Goal: Transaction & Acquisition: Download file/media

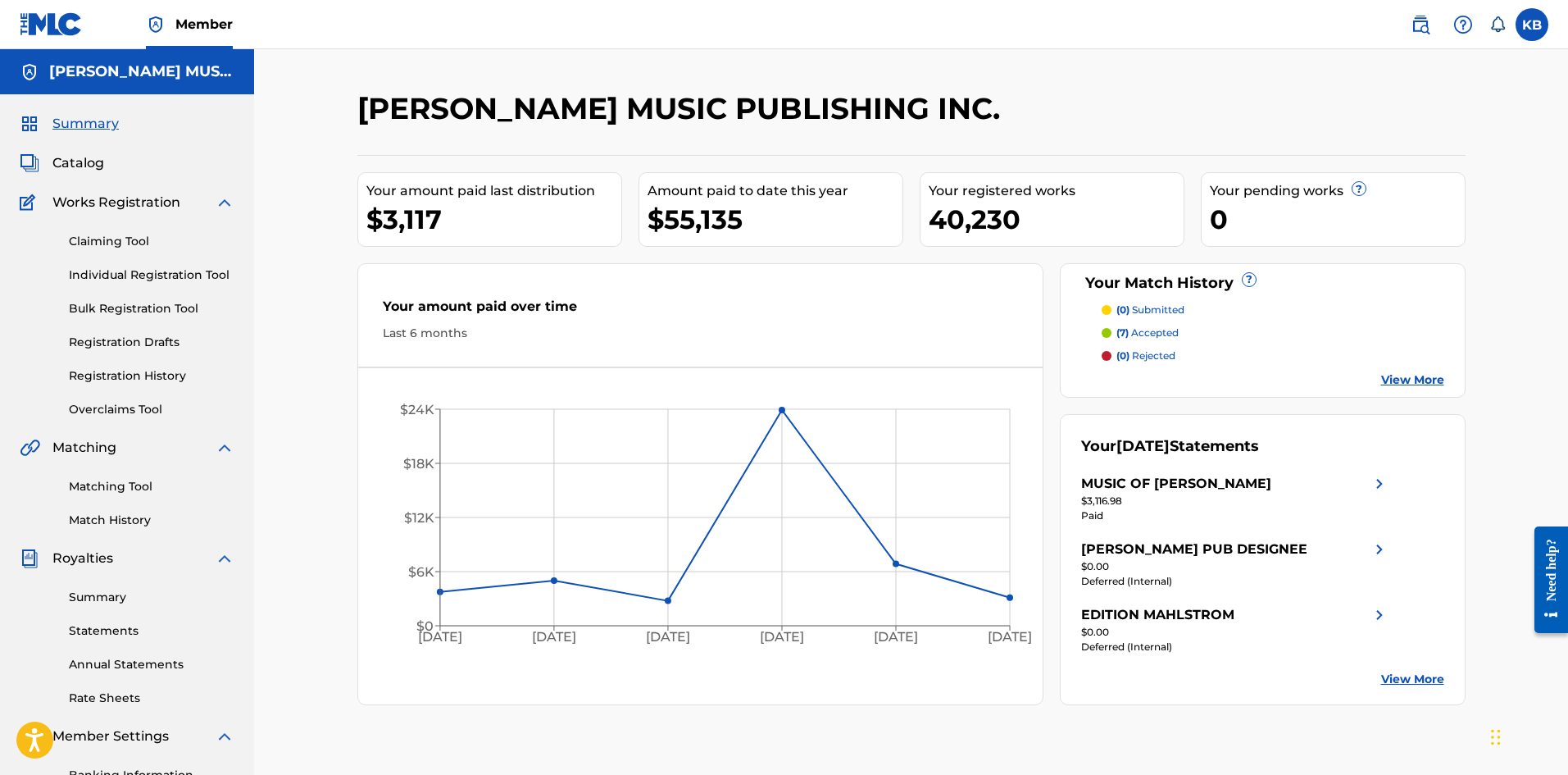
click at [106, 627] on link "Statements" at bounding box center [151, 631] width 166 height 17
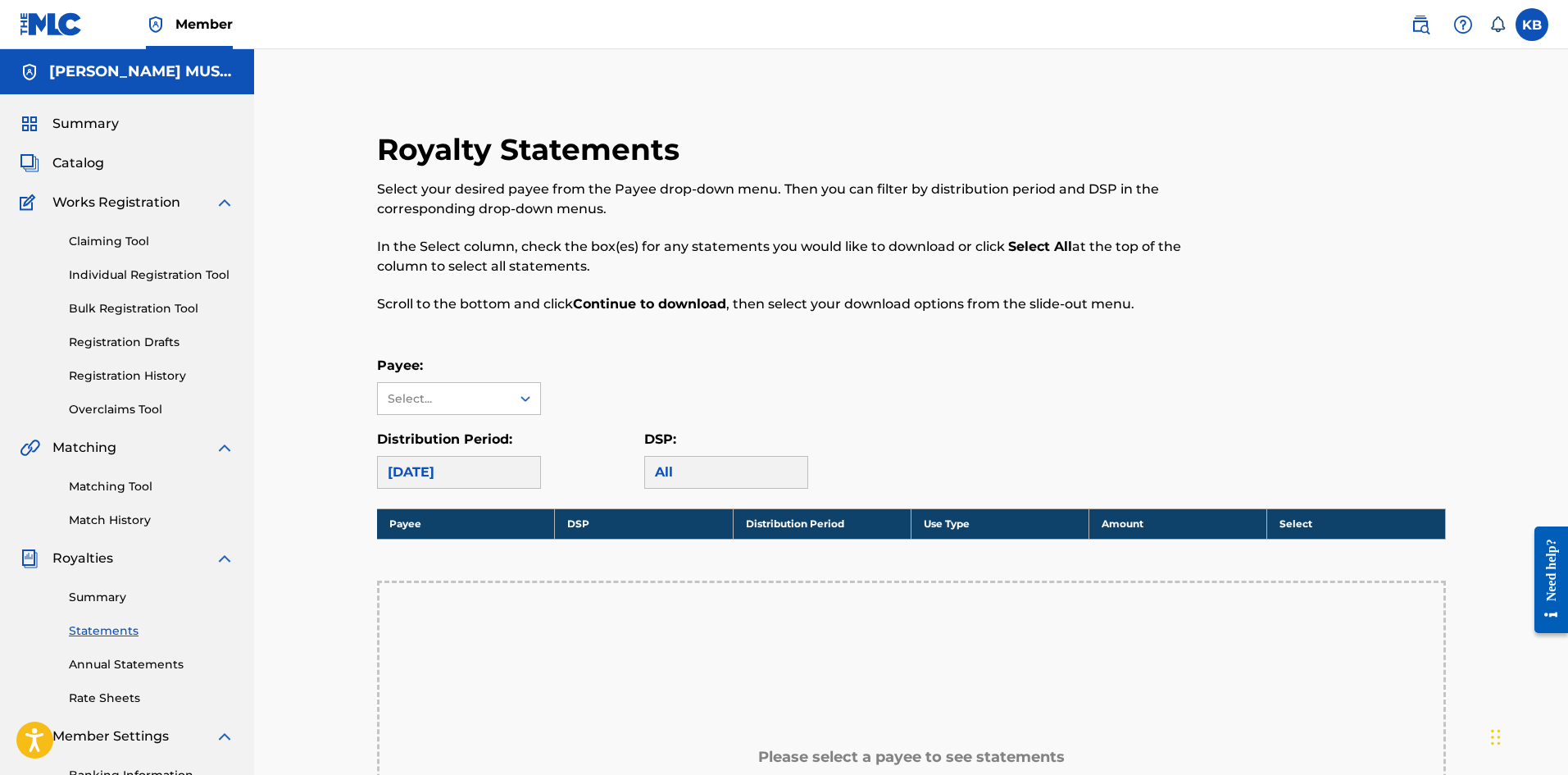
click at [141, 658] on link "Annual Statements" at bounding box center [151, 665] width 166 height 17
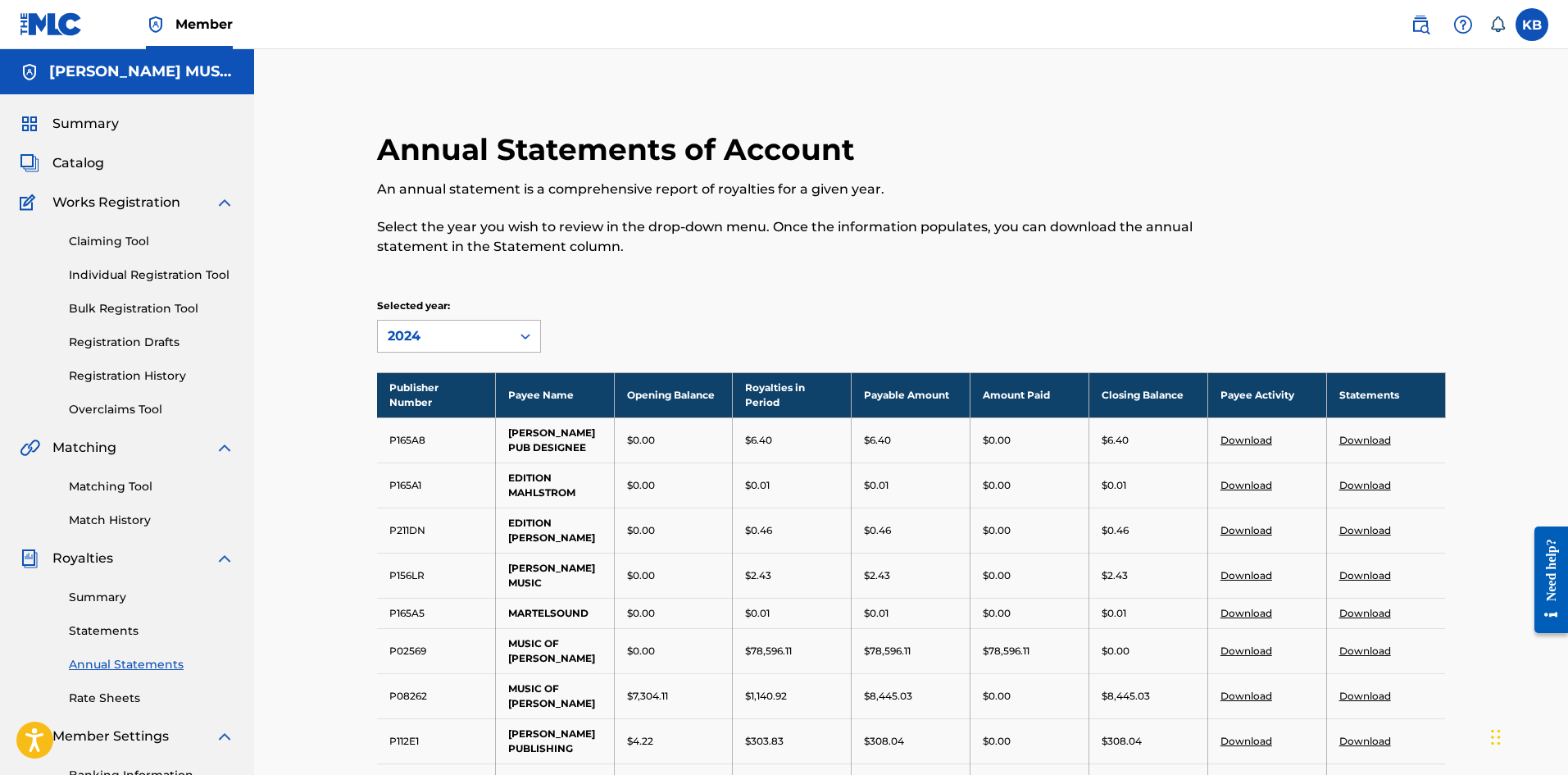
click at [518, 333] on icon at bounding box center [525, 335] width 16 height 16
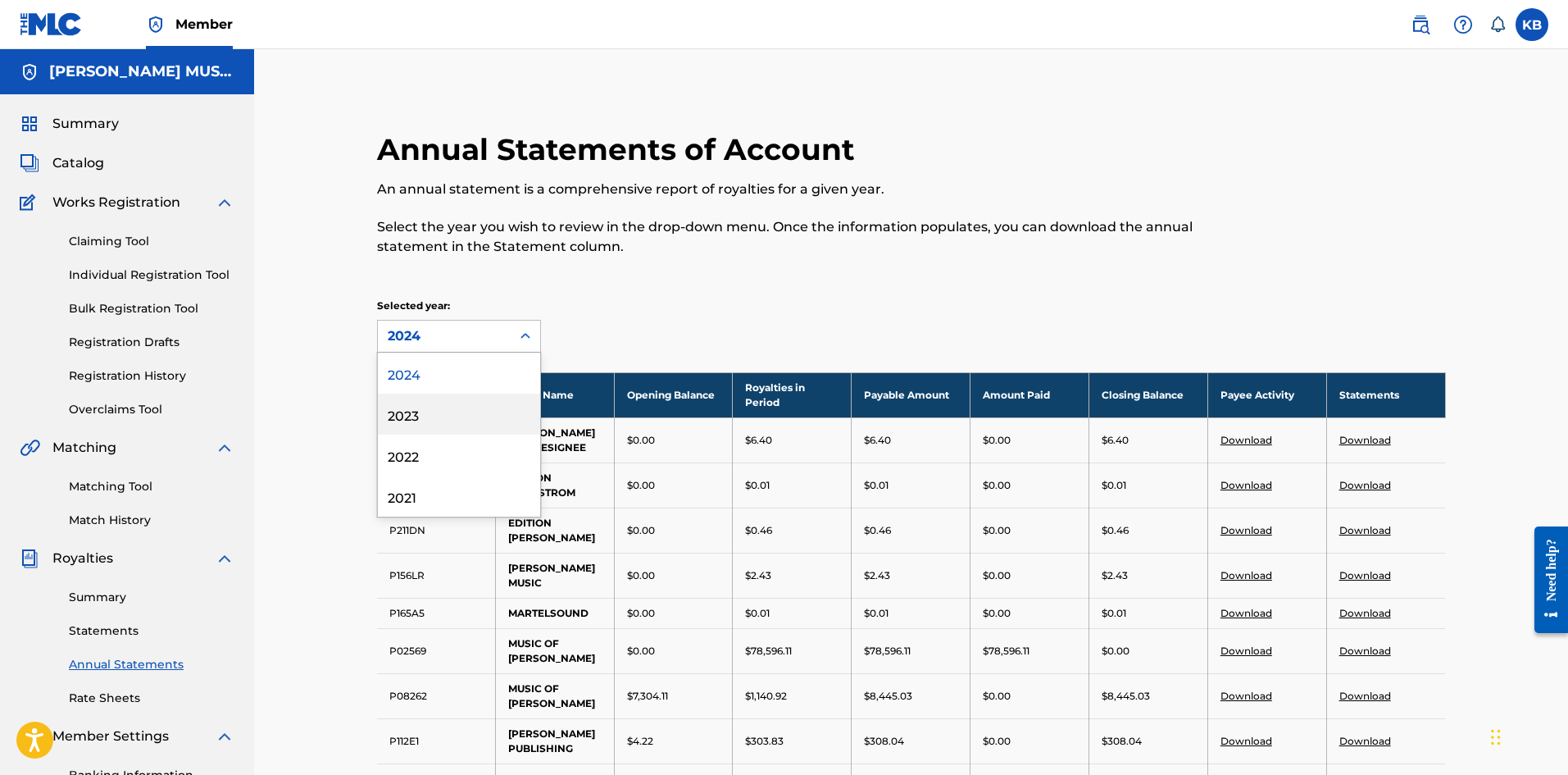
click at [413, 406] on div "2023" at bounding box center [459, 413] width 162 height 41
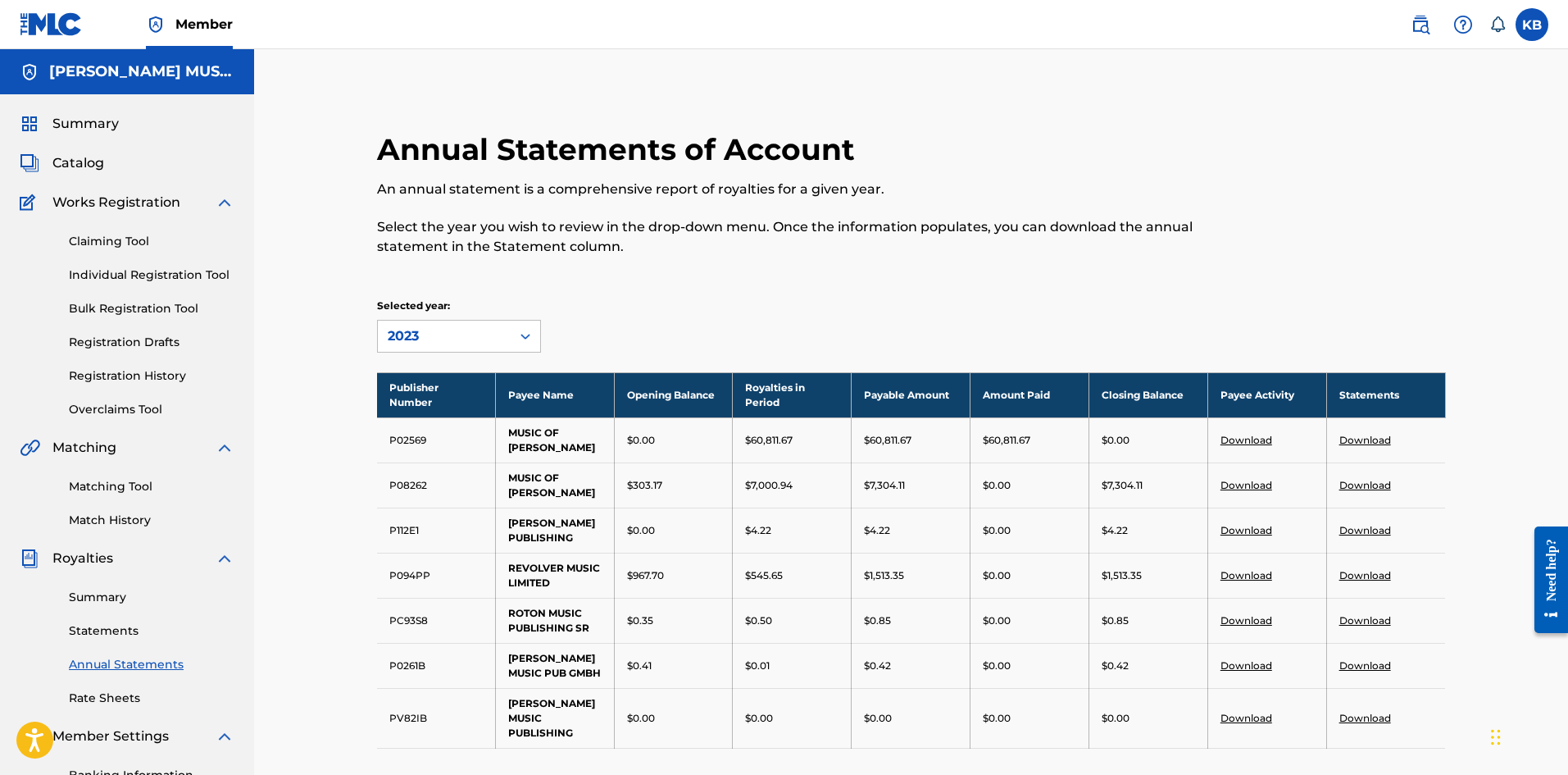
click at [517, 336] on icon at bounding box center [525, 335] width 16 height 16
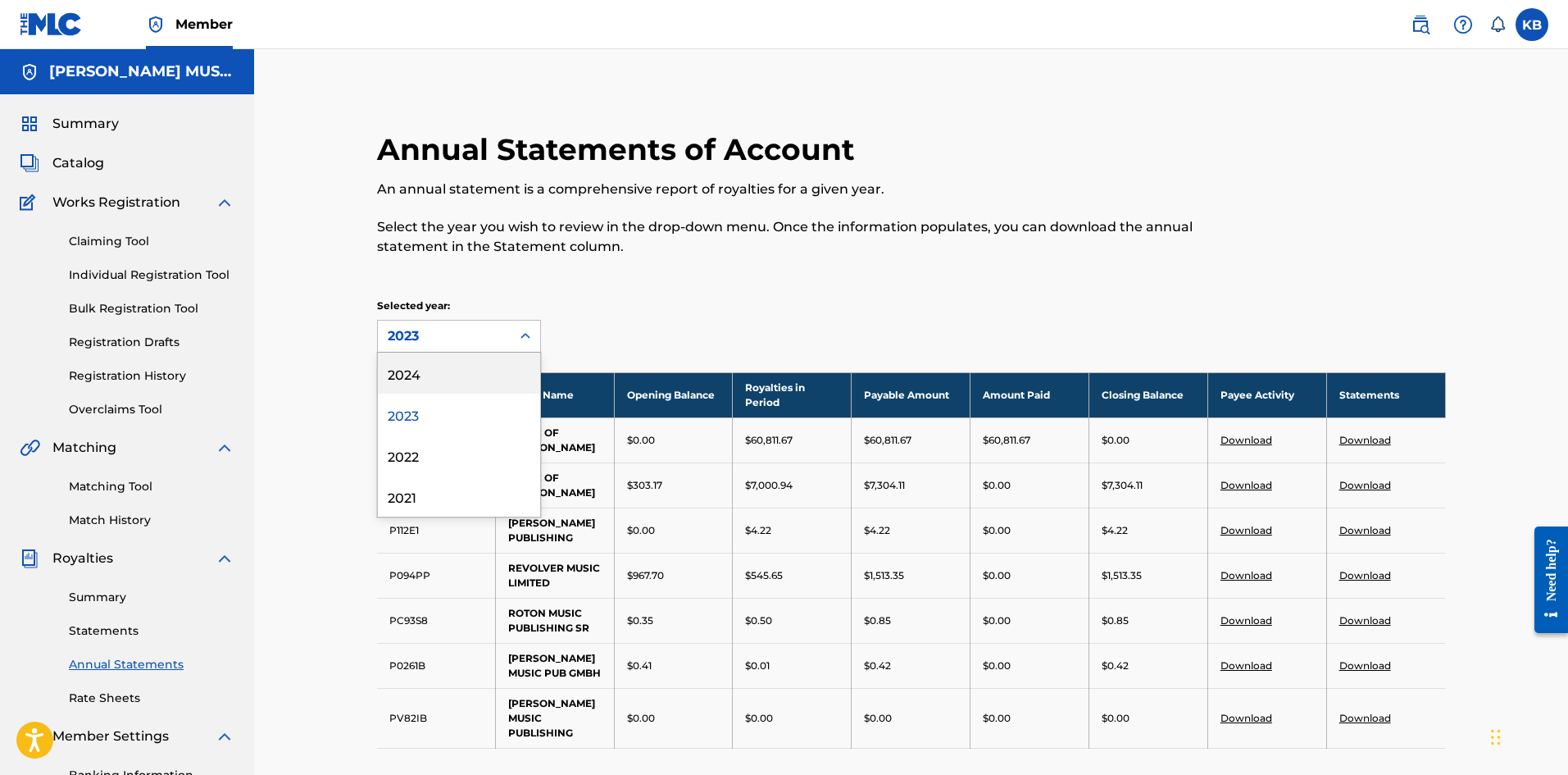
click at [409, 379] on div "2024" at bounding box center [459, 372] width 162 height 41
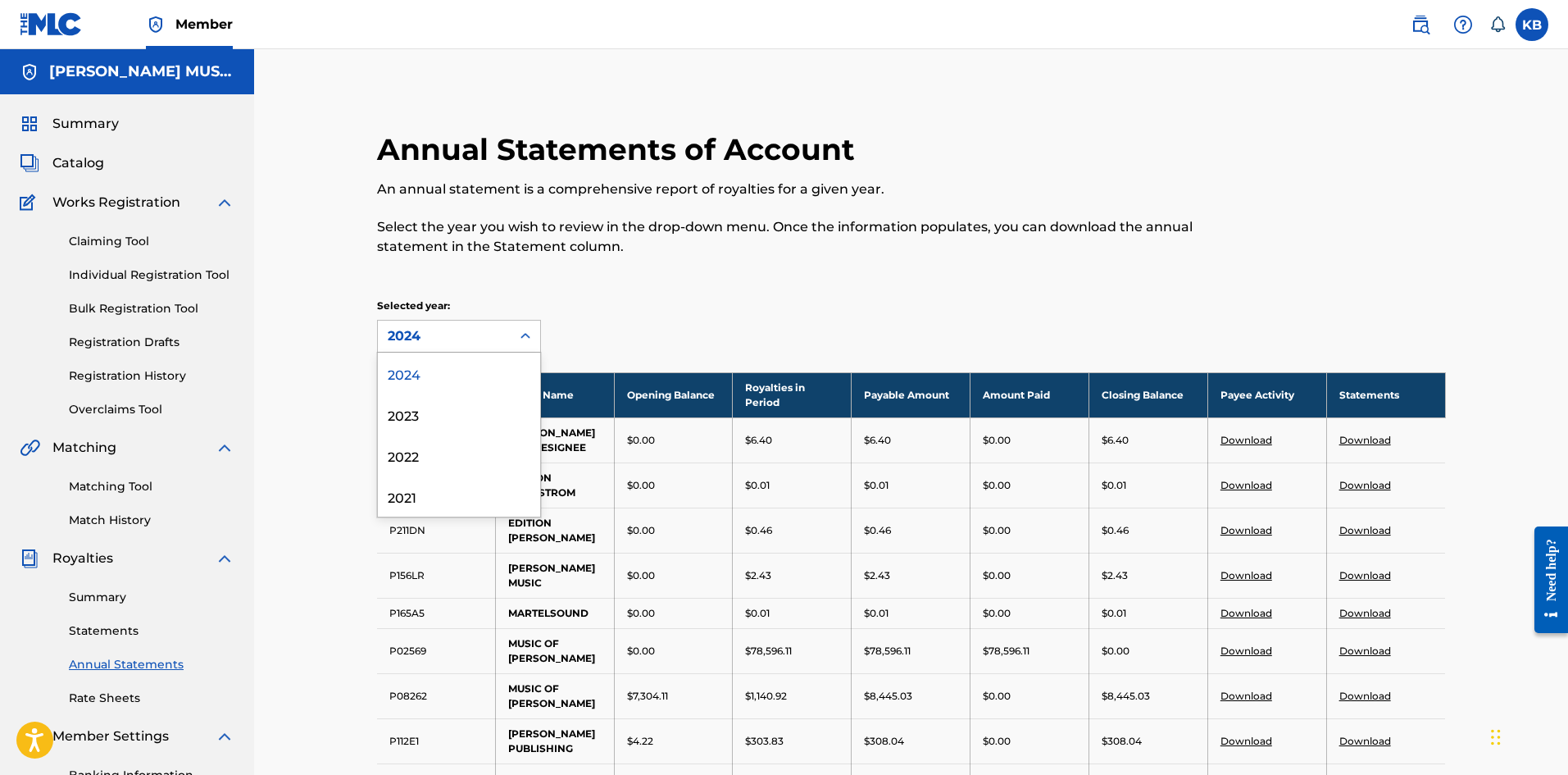
click at [524, 333] on icon at bounding box center [525, 335] width 16 height 16
click at [414, 499] on div "2021" at bounding box center [459, 495] width 162 height 41
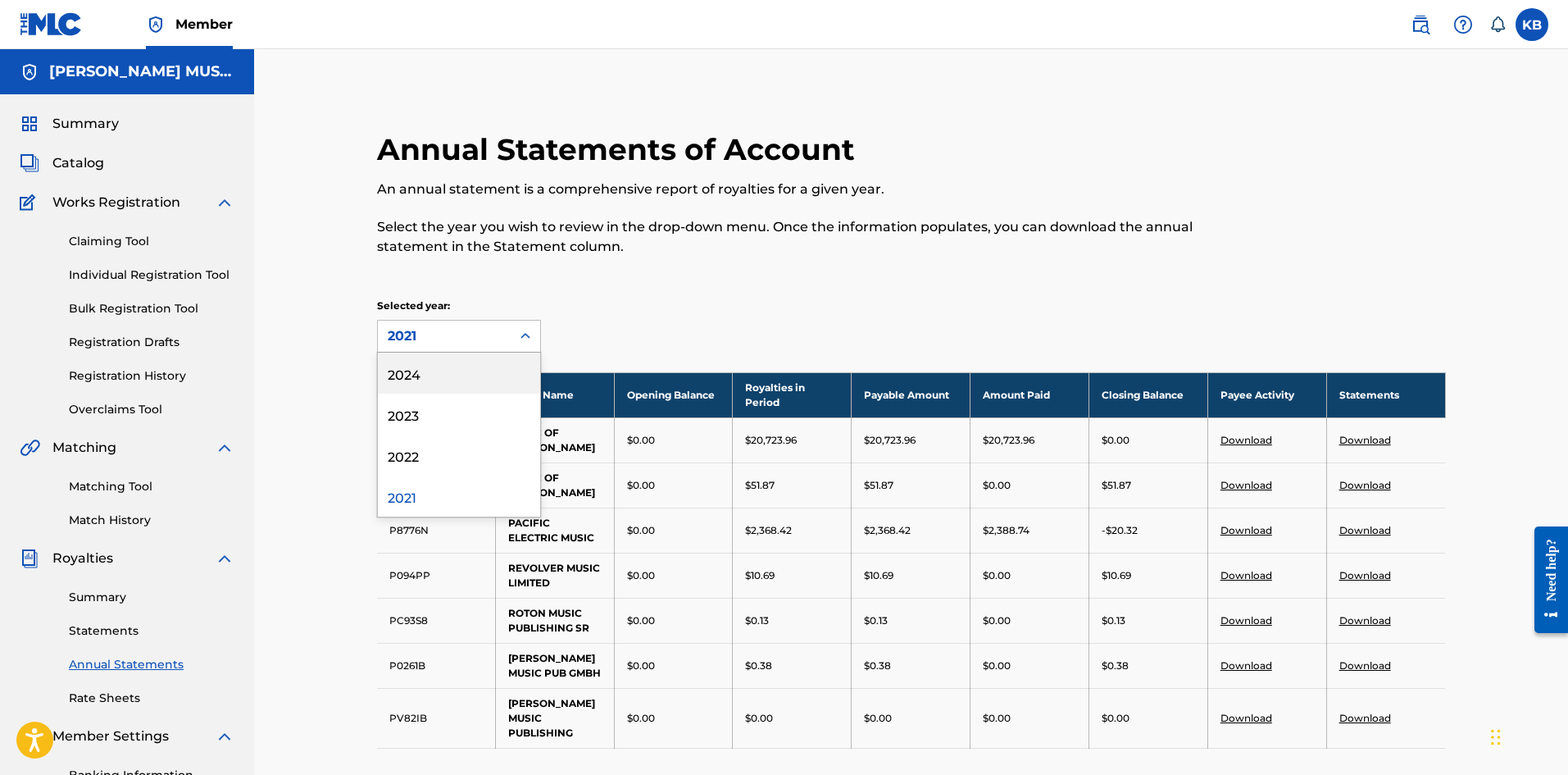
click at [534, 347] on div at bounding box center [525, 336] width 30 height 30
click at [407, 455] on div "2022" at bounding box center [459, 454] width 162 height 41
click at [524, 337] on icon at bounding box center [526, 336] width 10 height 6
click at [409, 406] on div "2023" at bounding box center [459, 413] width 162 height 41
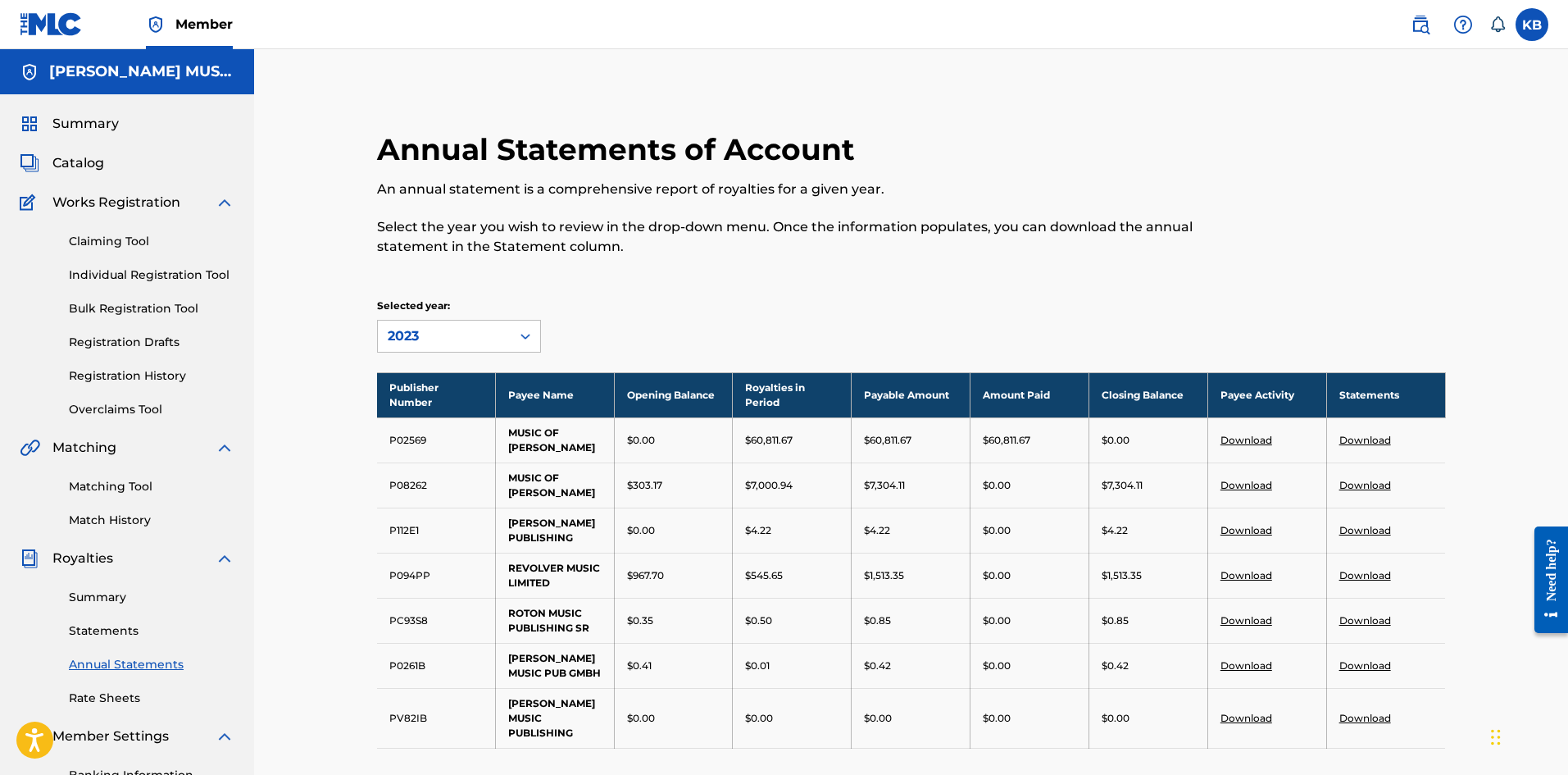
click at [521, 337] on icon at bounding box center [525, 335] width 16 height 16
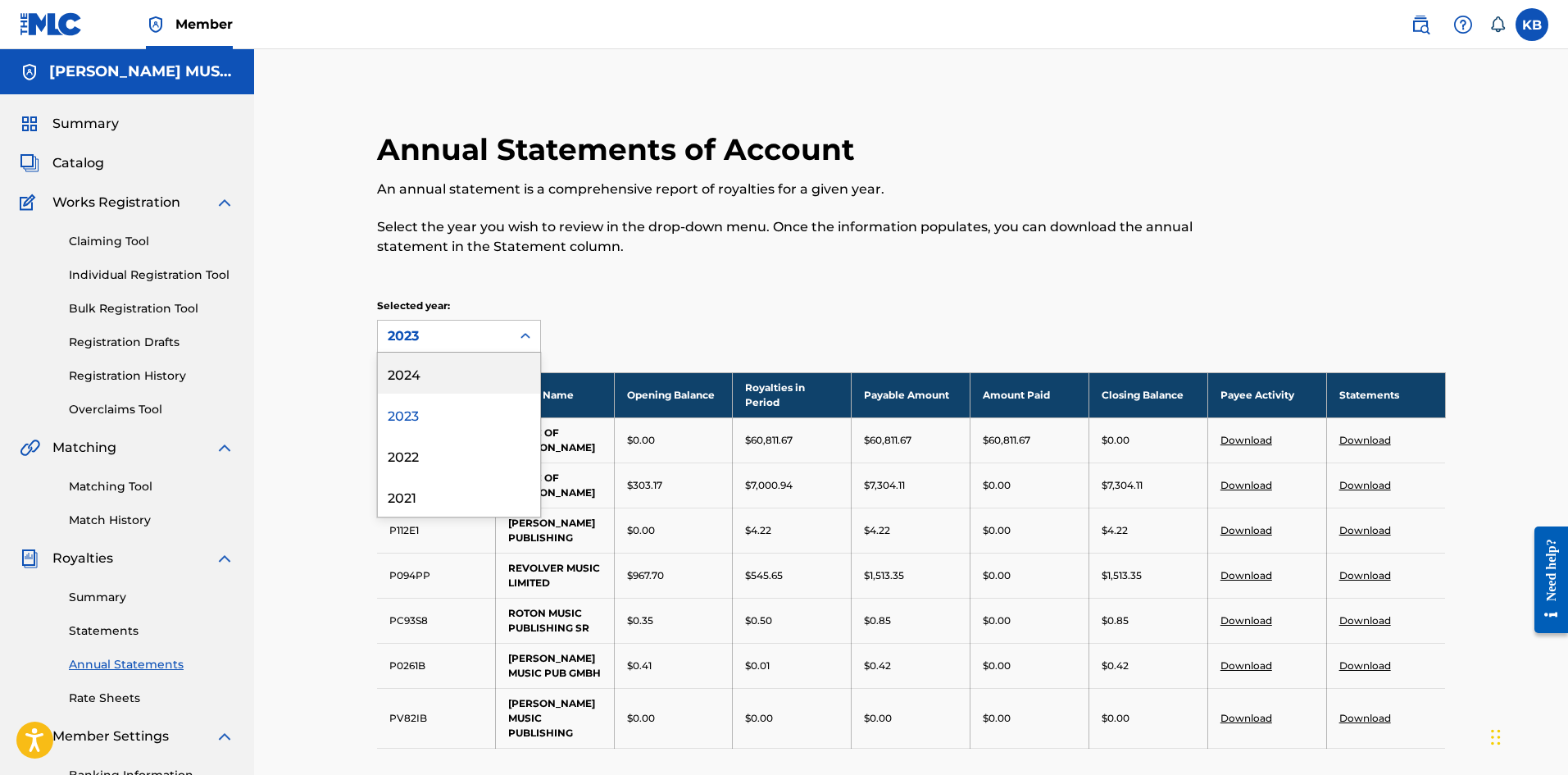
click at [424, 371] on div "2024" at bounding box center [459, 372] width 162 height 41
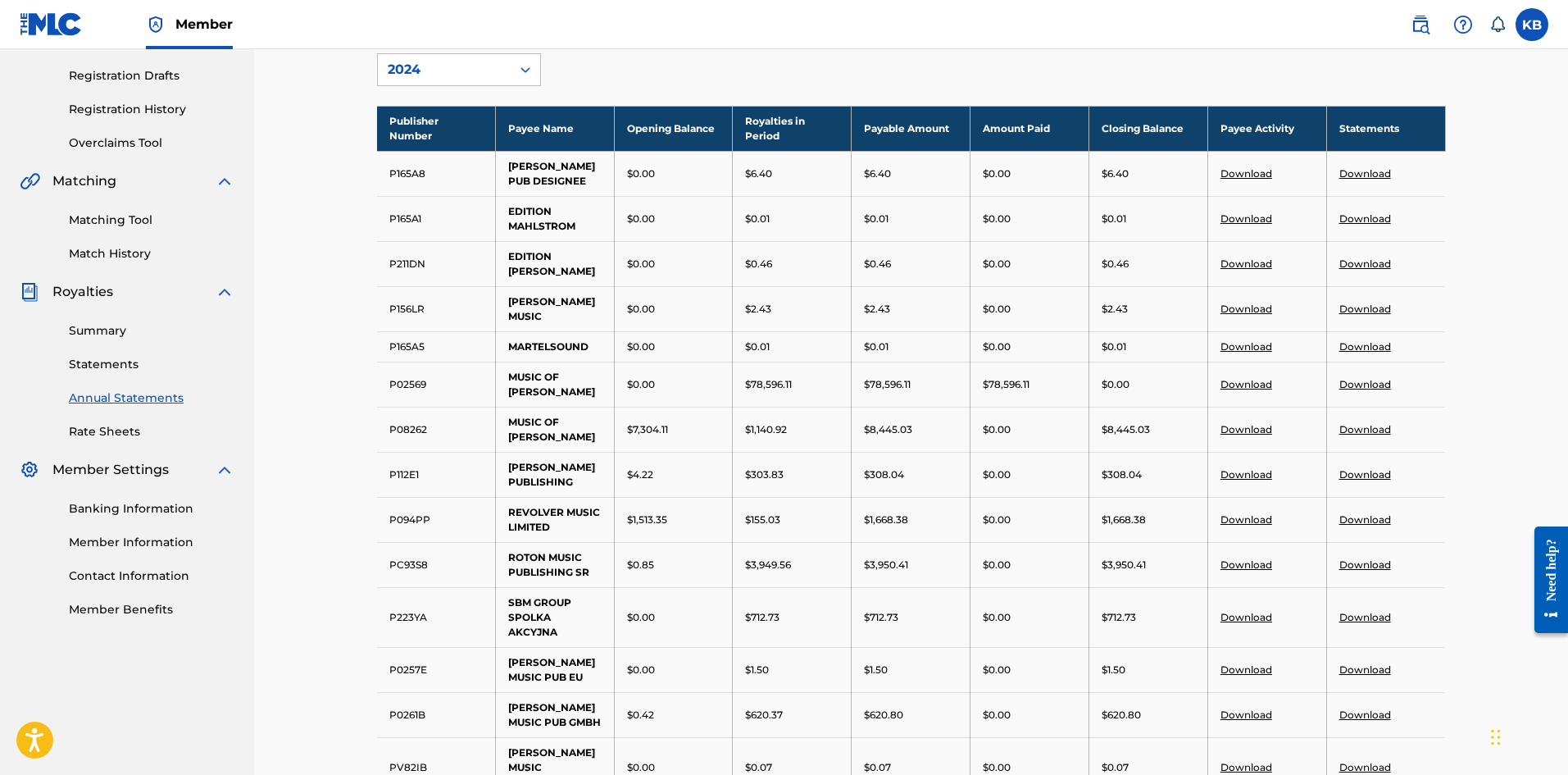
scroll to position [273, 0]
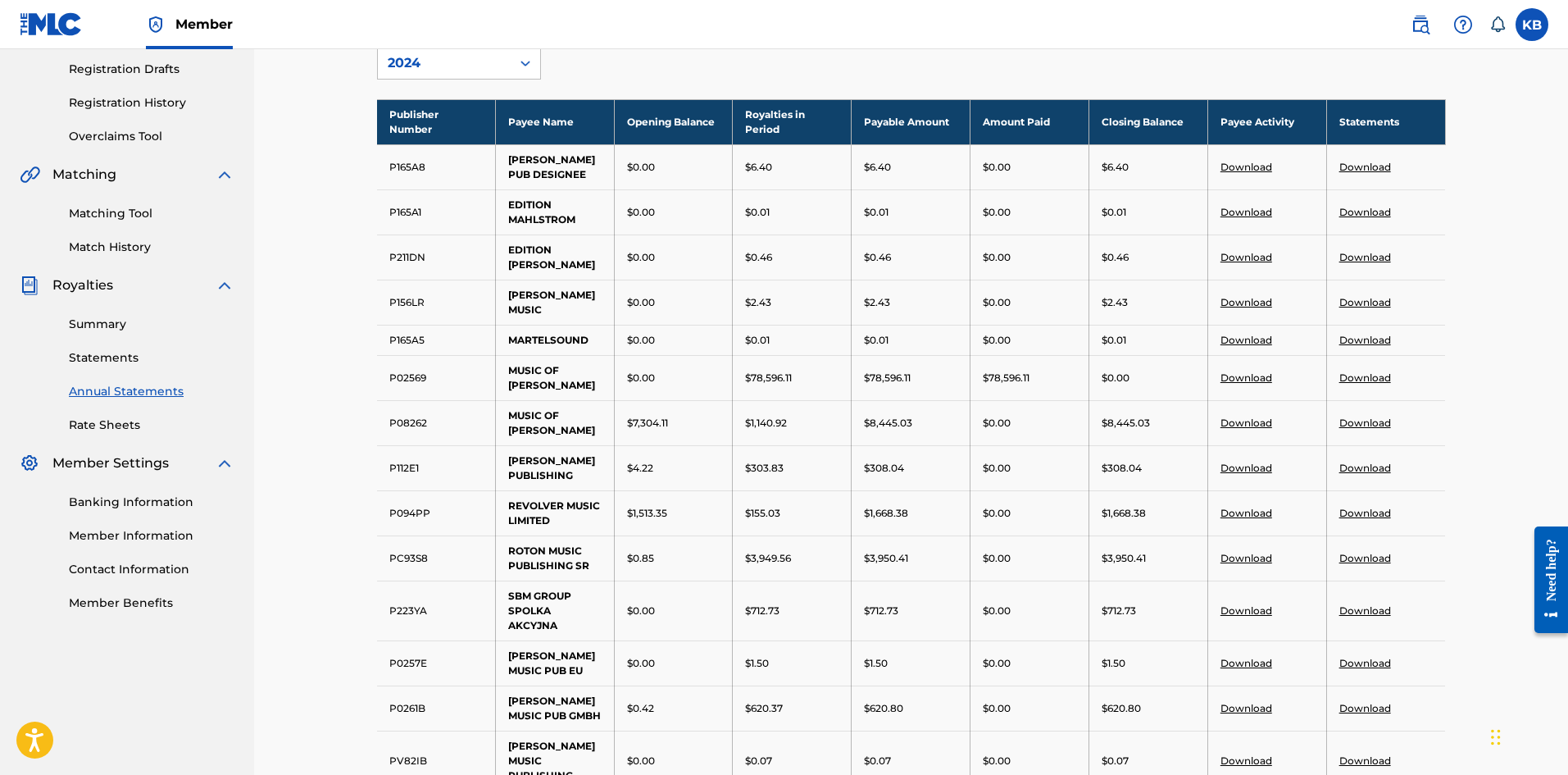
click at [1229, 428] on link "Download" at bounding box center [1246, 422] width 51 height 12
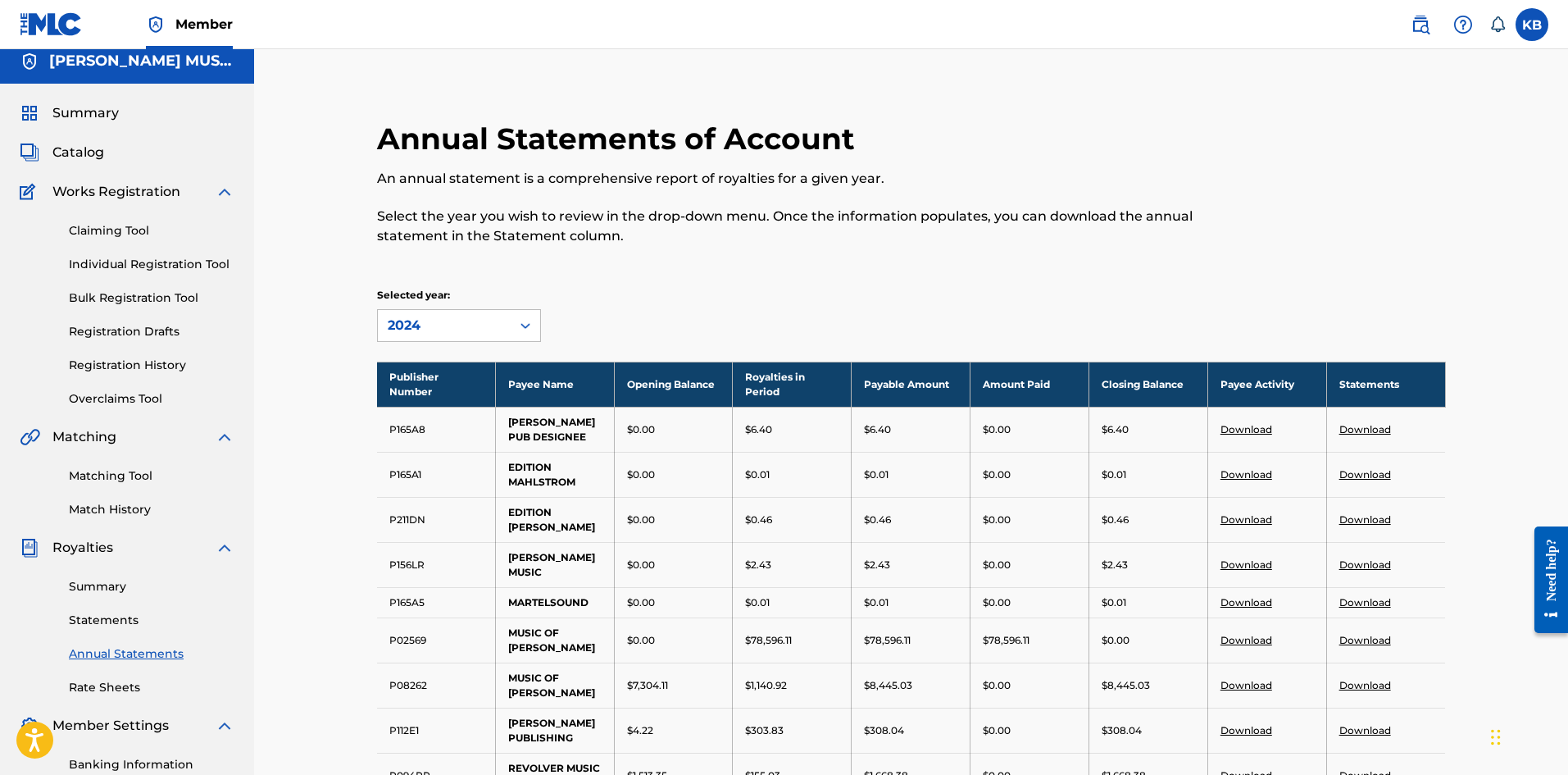
scroll to position [0, 0]
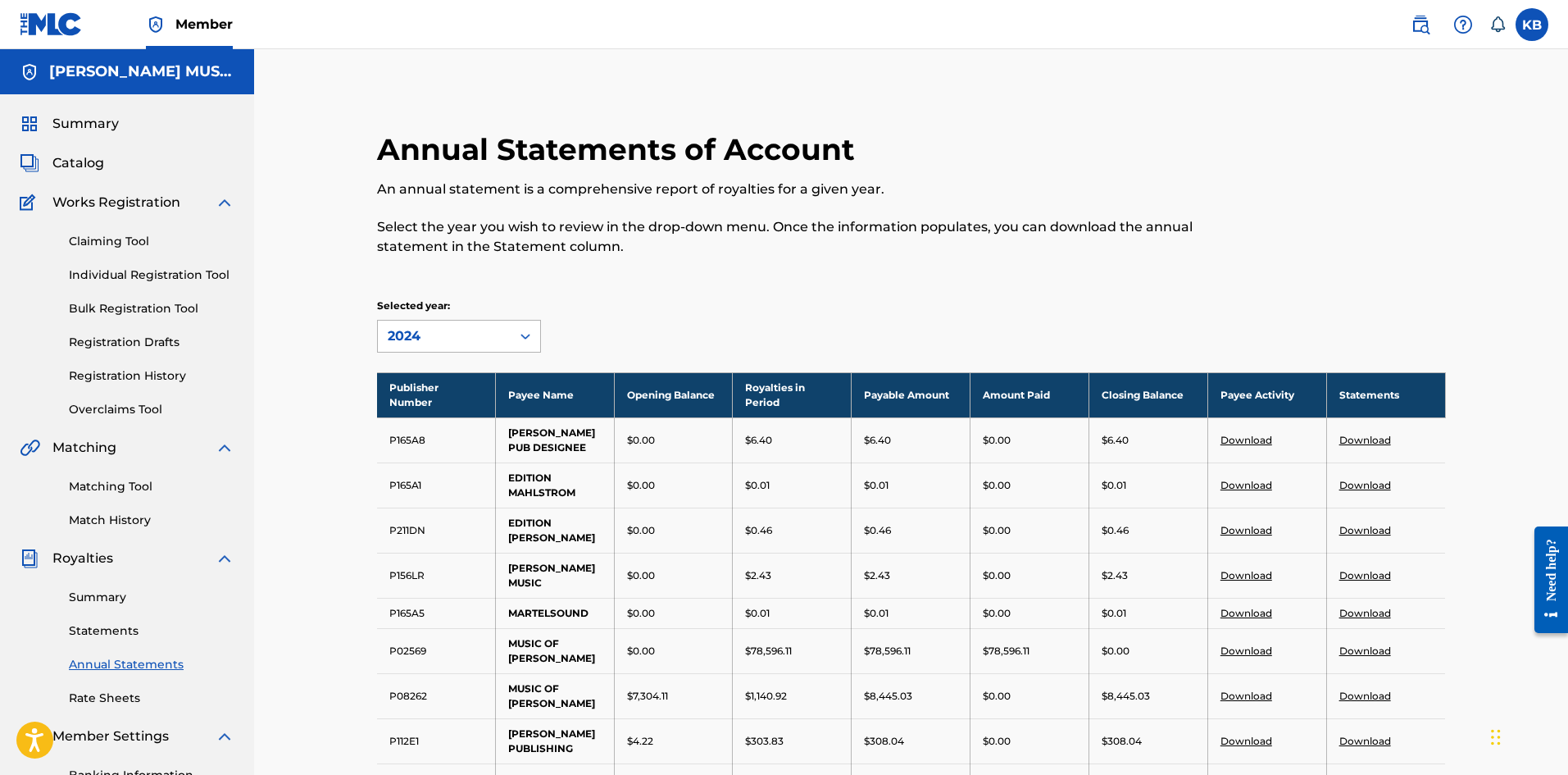
click at [523, 337] on icon at bounding box center [526, 336] width 10 height 6
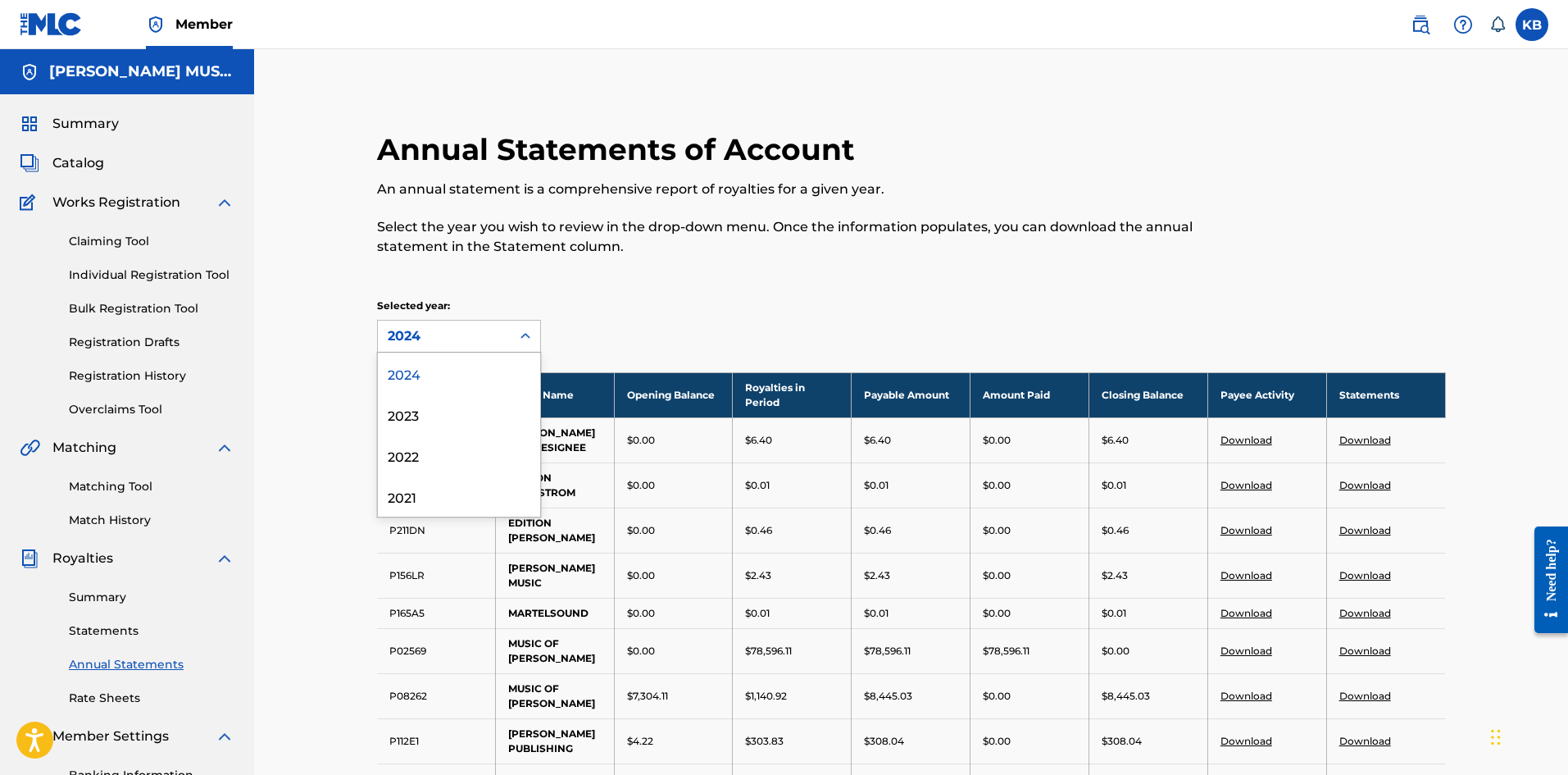
click at [408, 356] on div "2024" at bounding box center [459, 372] width 162 height 41
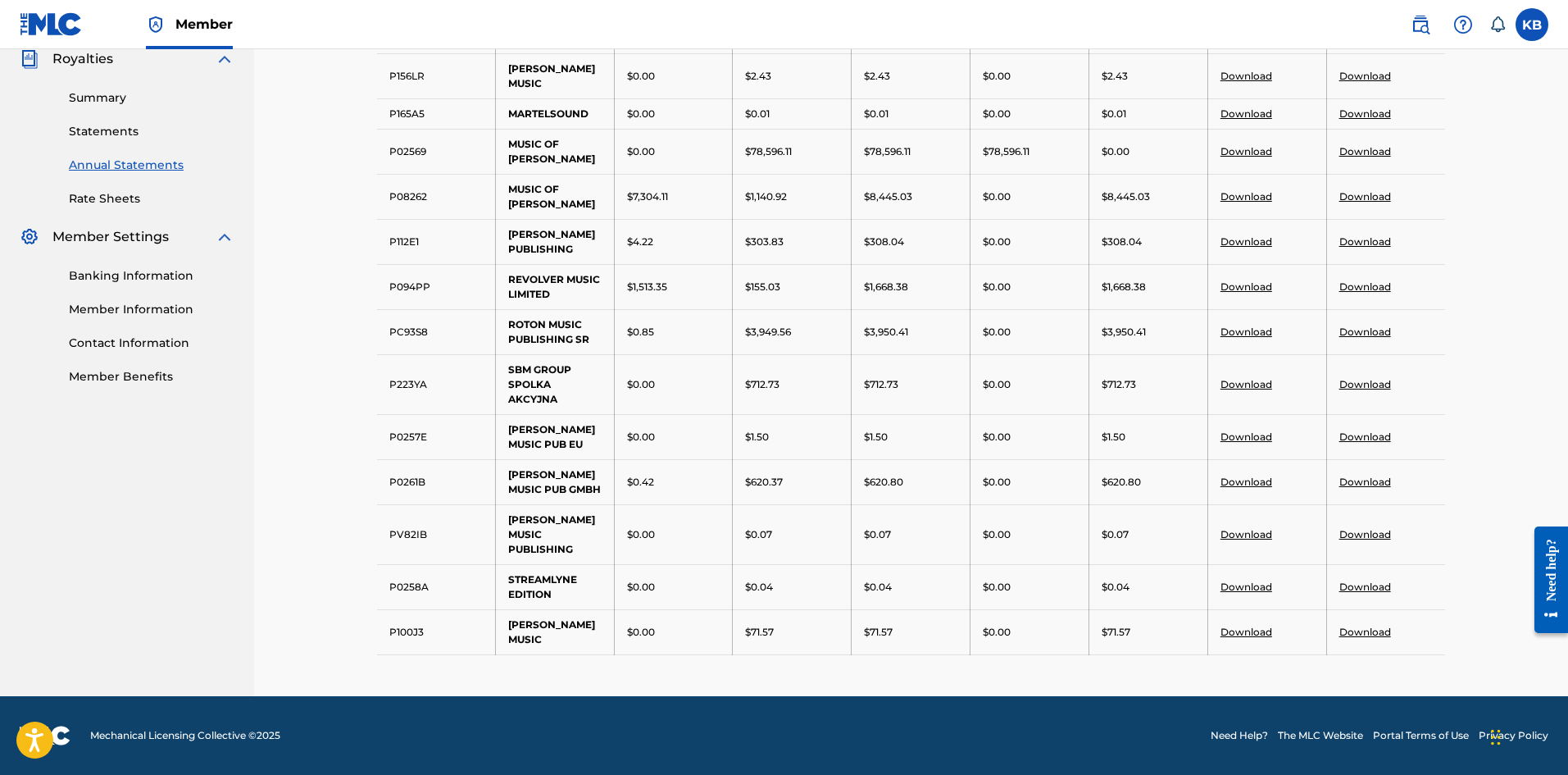
scroll to position [227, 0]
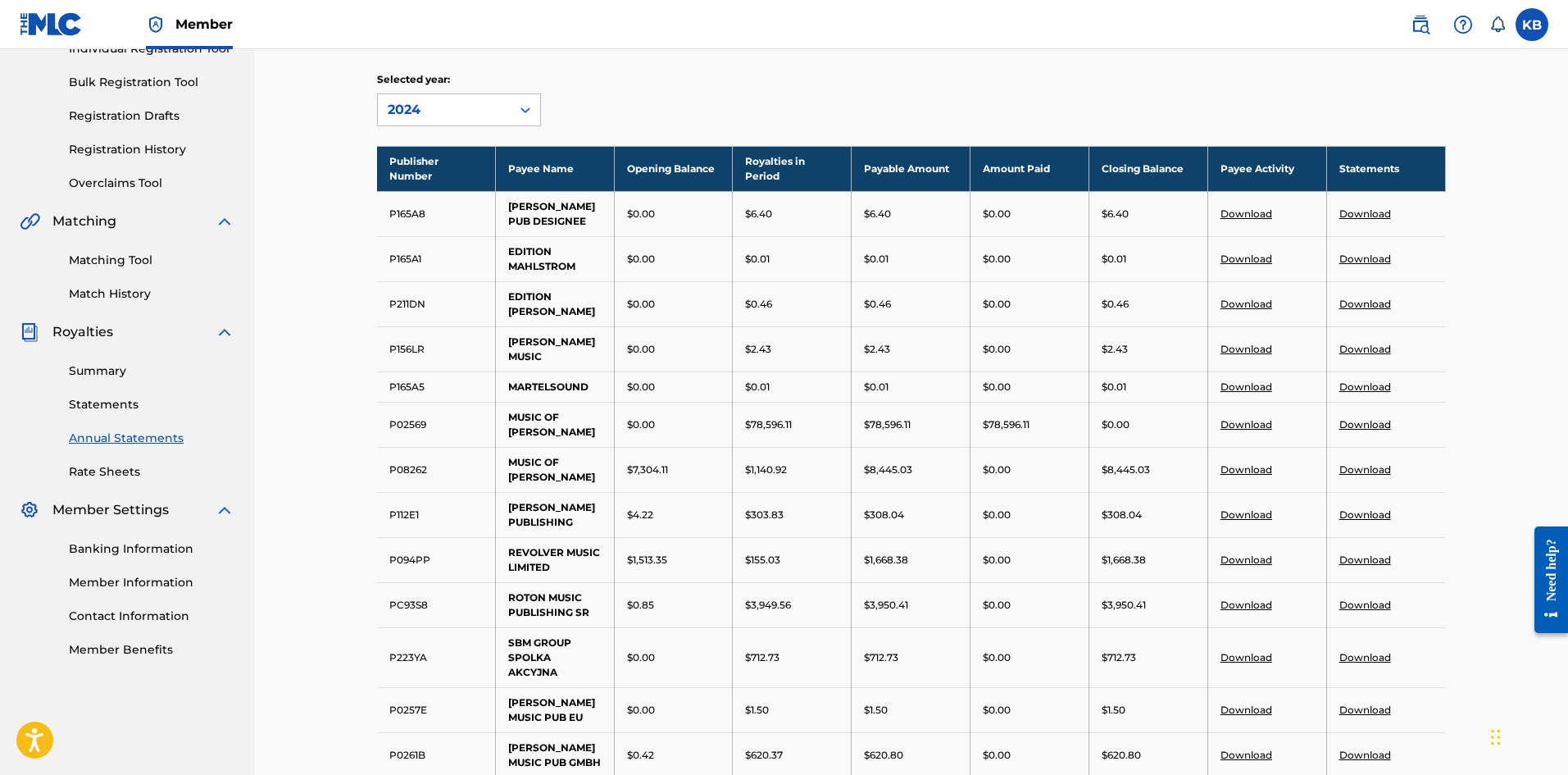
click at [95, 366] on link "Summary" at bounding box center [151, 371] width 166 height 17
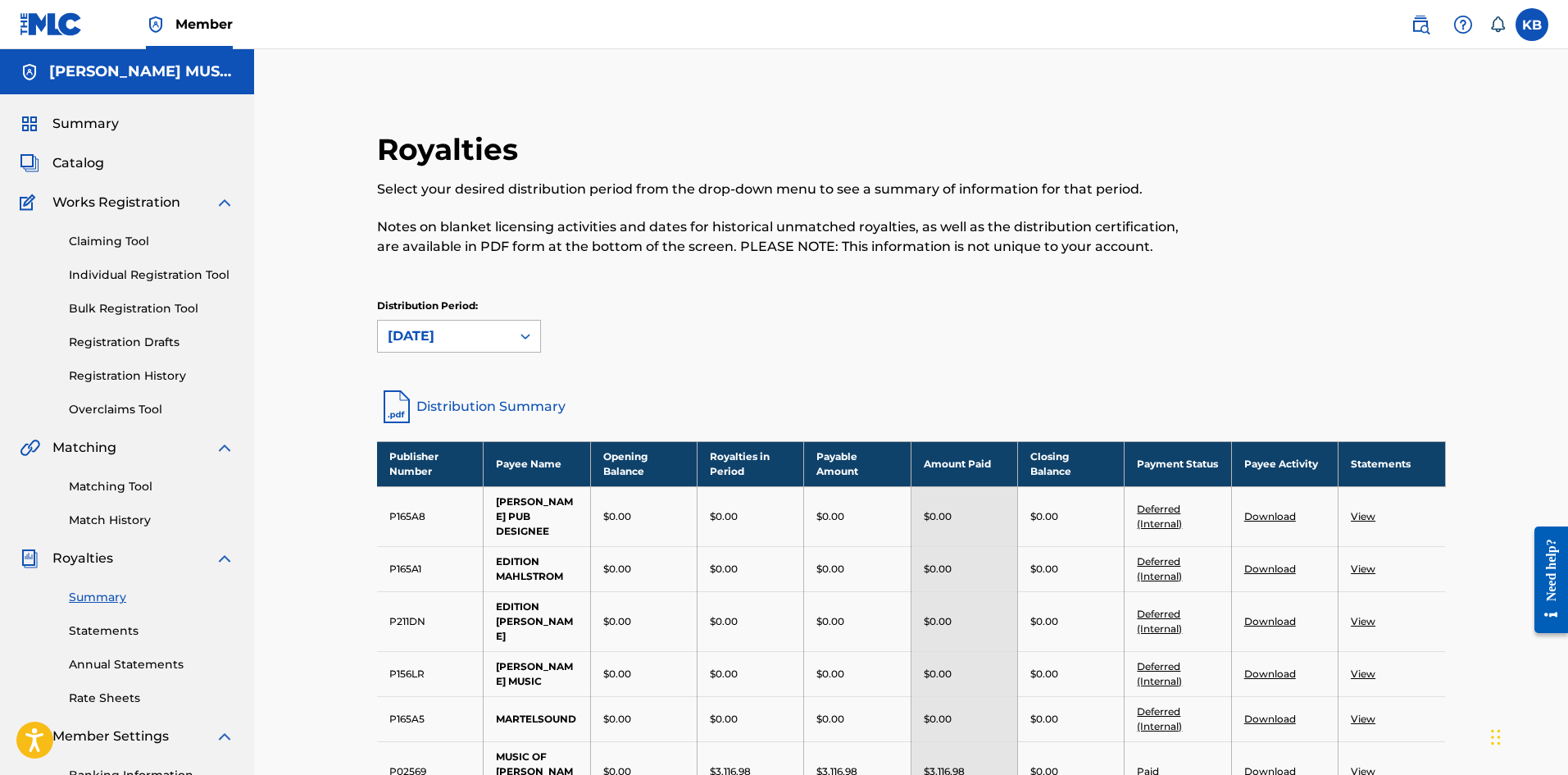
click at [509, 336] on div "[DATE]" at bounding box center [444, 336] width 132 height 31
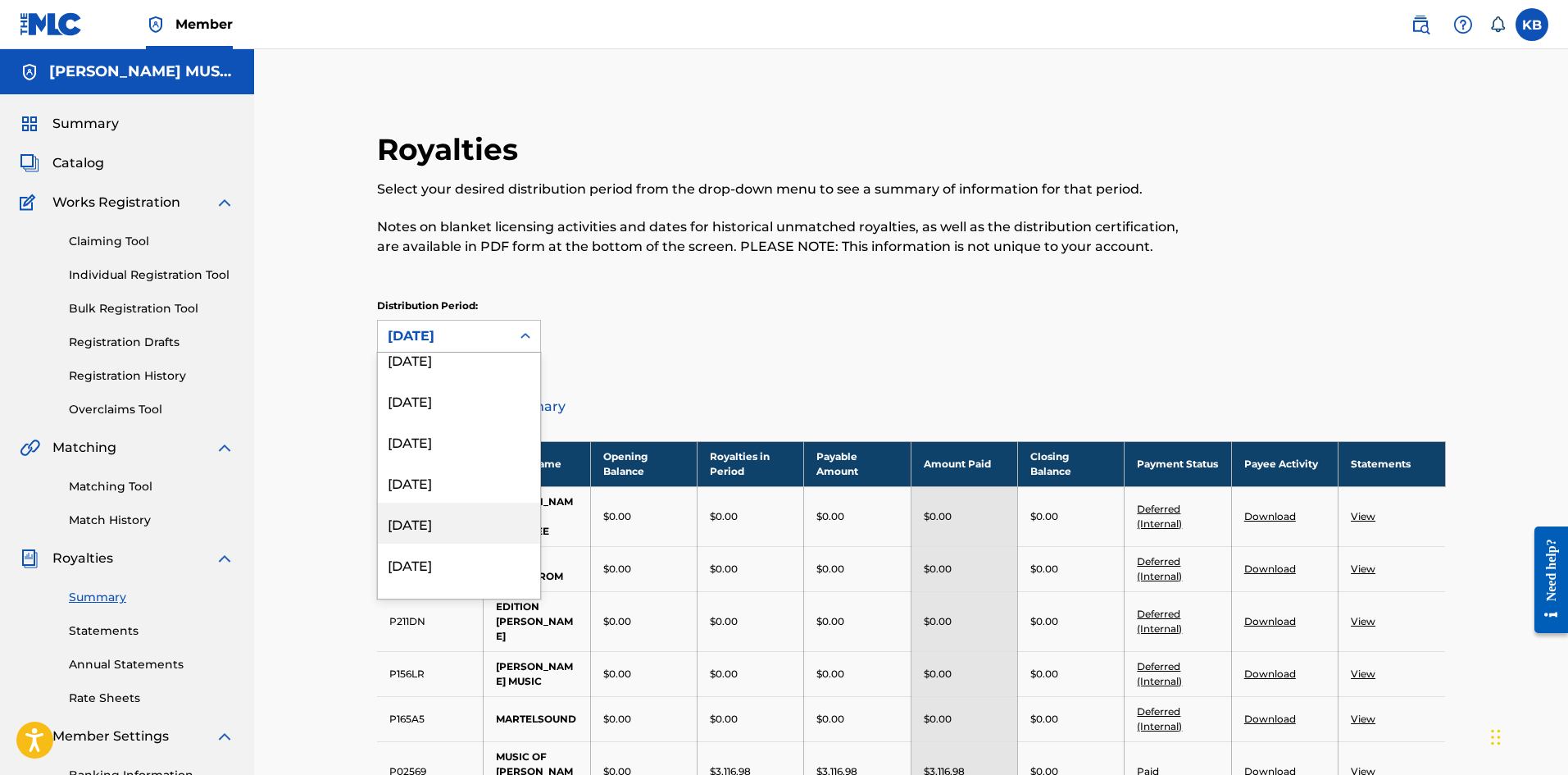
scroll to position [820, 0]
click at [623, 344] on div "Distribution Period: 53 results available. Use Up and Down to choose options, p…" at bounding box center [911, 325] width 1069 height 54
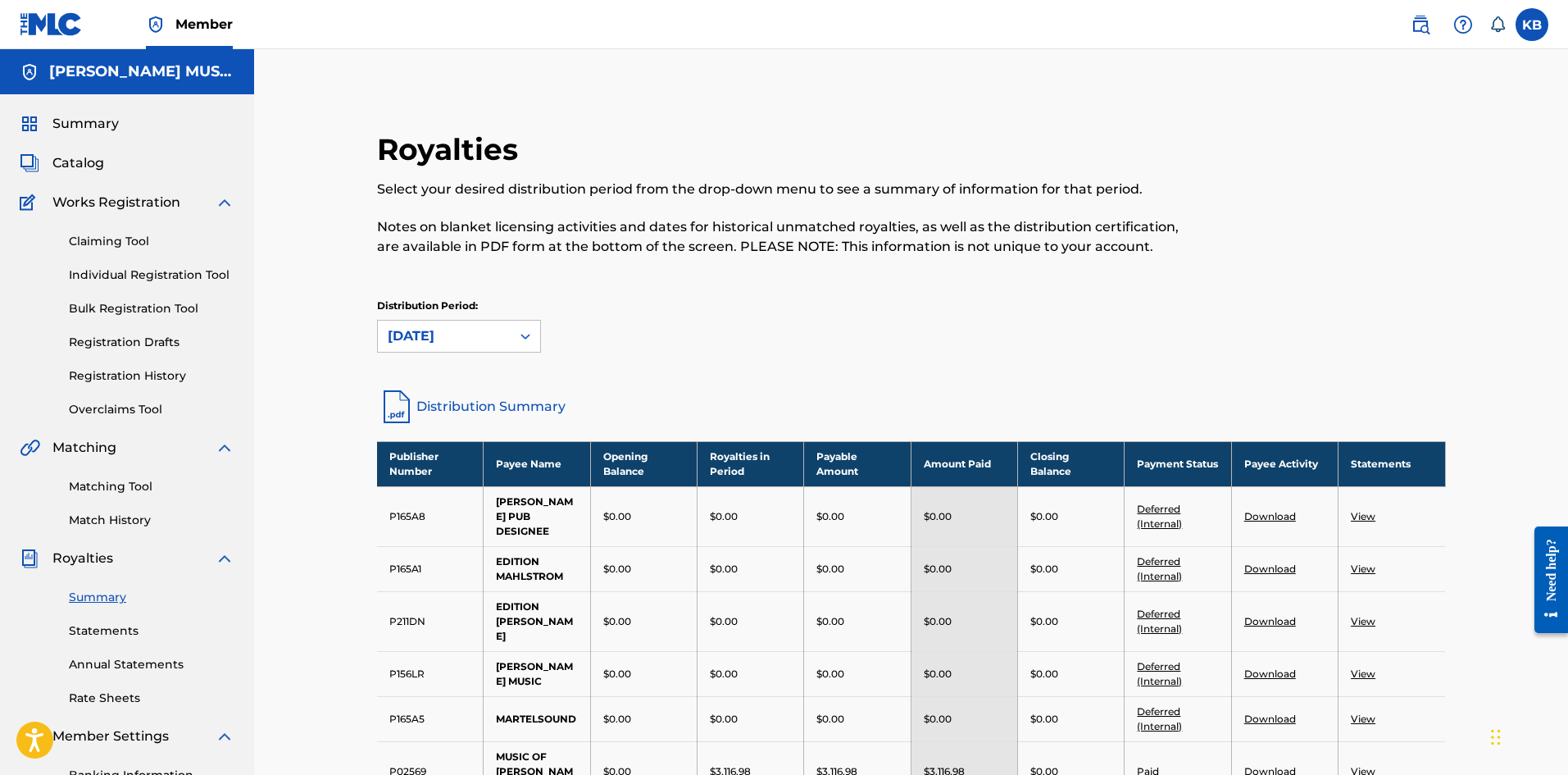
click at [123, 663] on link "Annual Statements" at bounding box center [151, 665] width 166 height 17
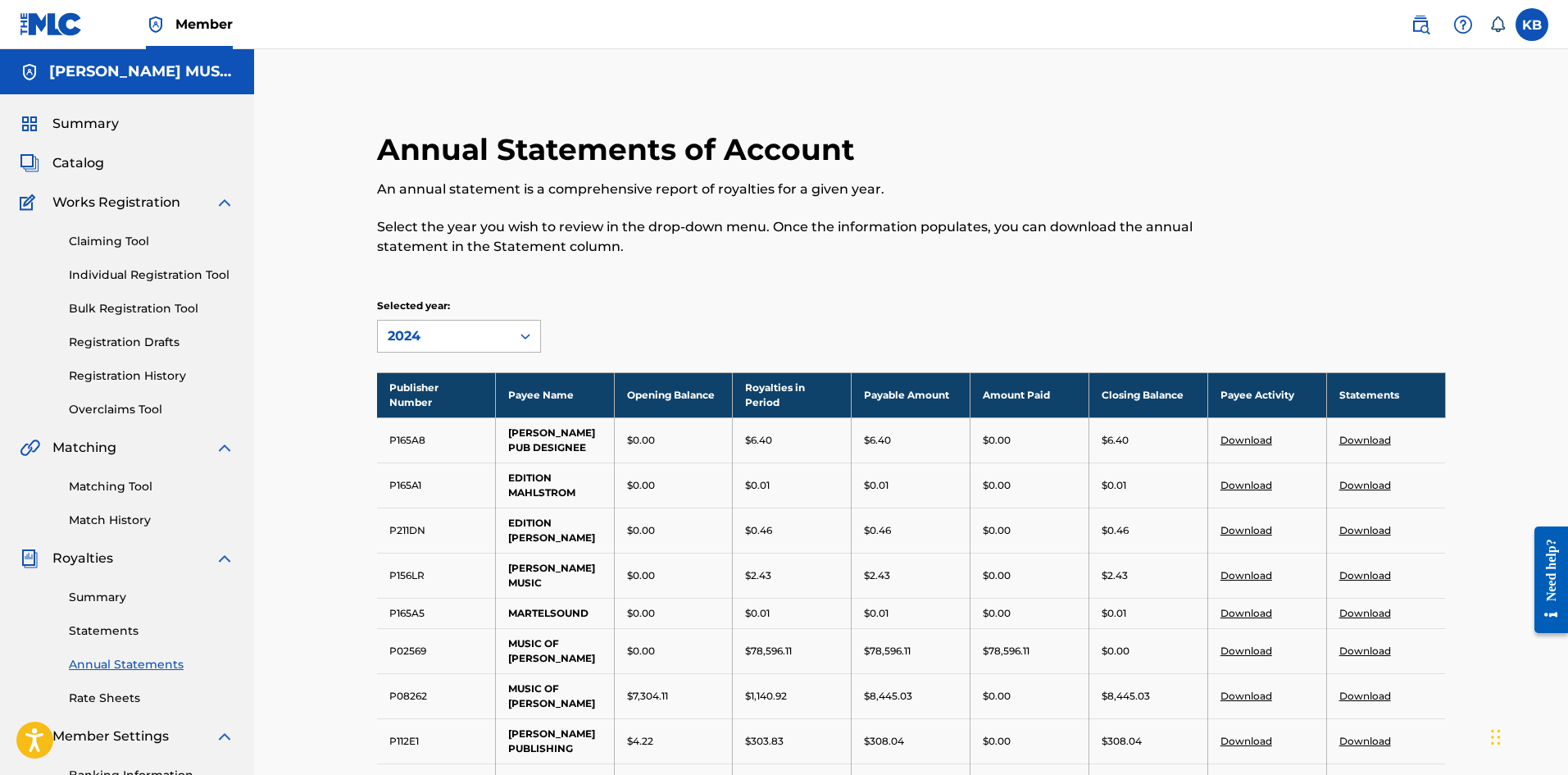
click at [524, 330] on icon at bounding box center [525, 335] width 16 height 16
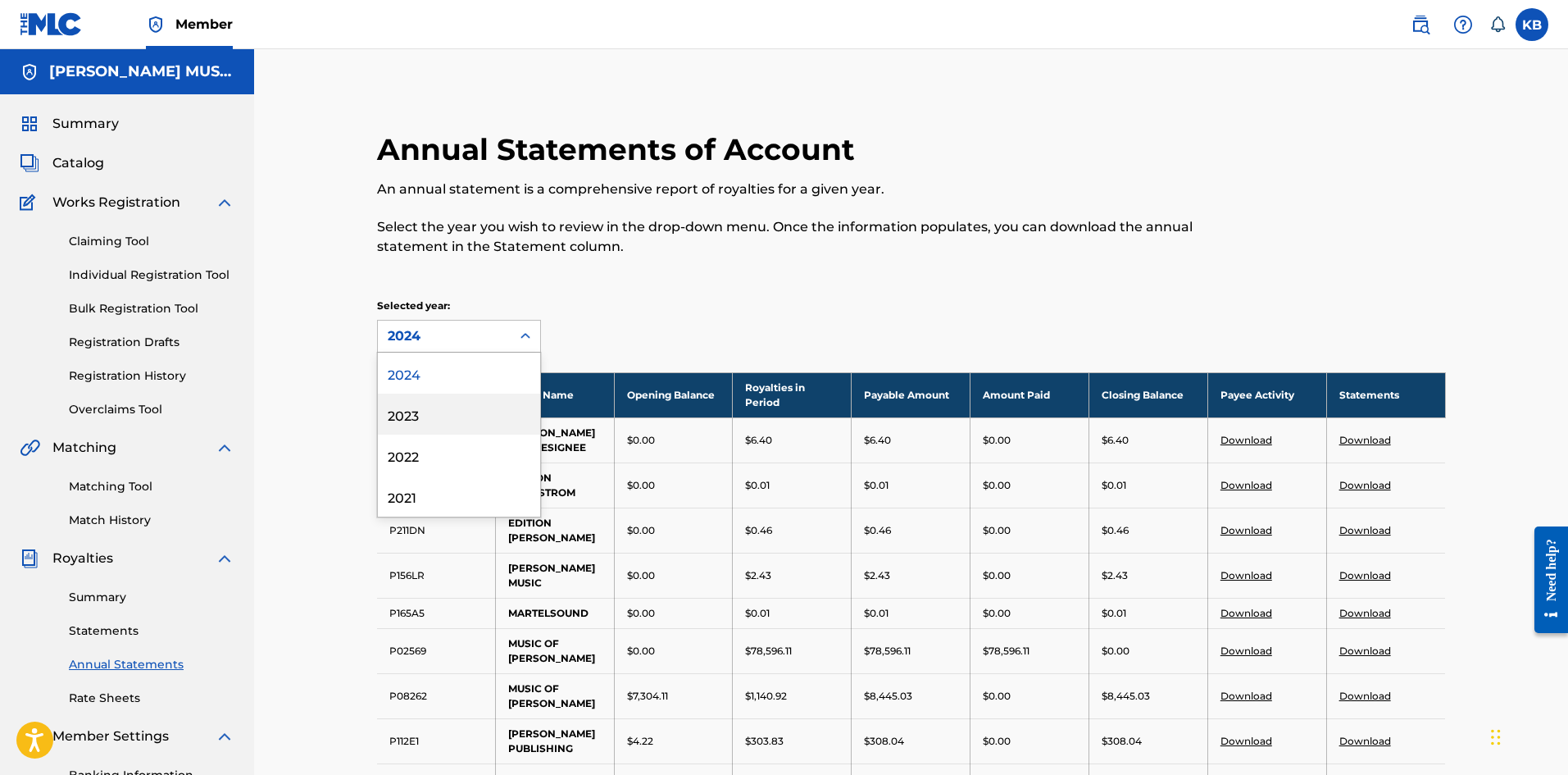
click at [411, 415] on div "2023" at bounding box center [459, 413] width 162 height 41
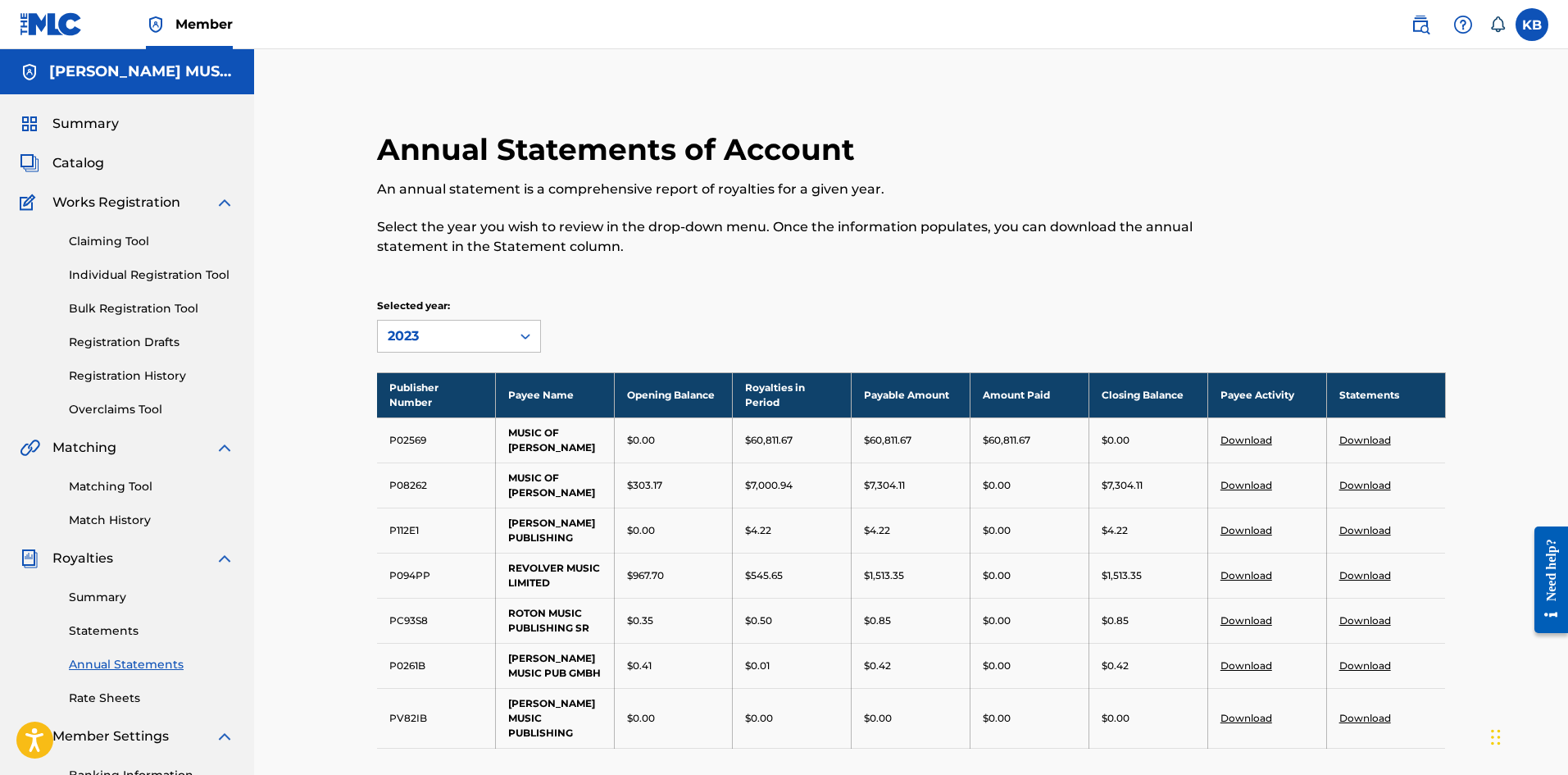
click at [529, 335] on icon at bounding box center [525, 335] width 16 height 16
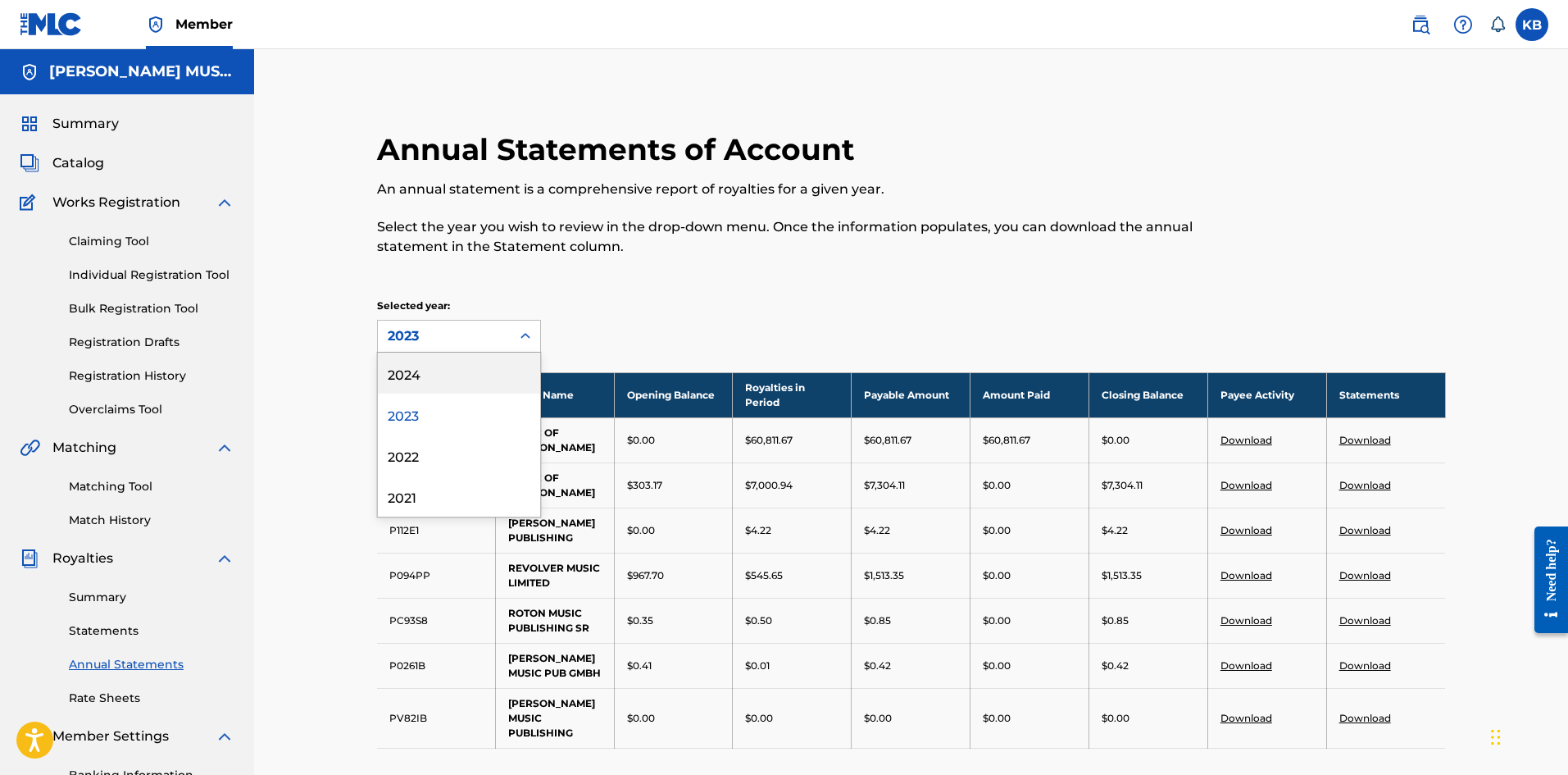
click at [427, 376] on div "2024" at bounding box center [459, 372] width 162 height 41
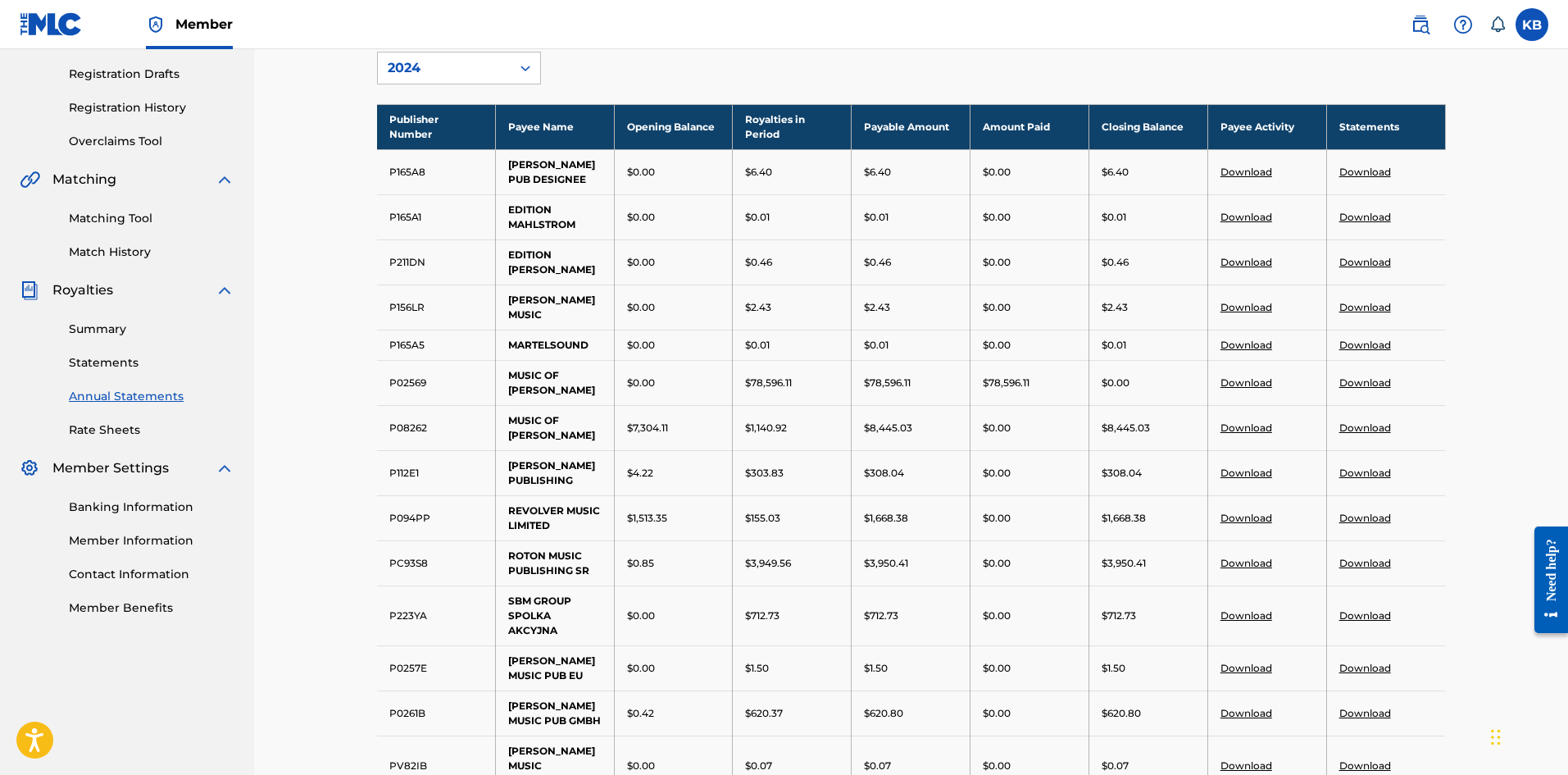
scroll to position [273, 0]
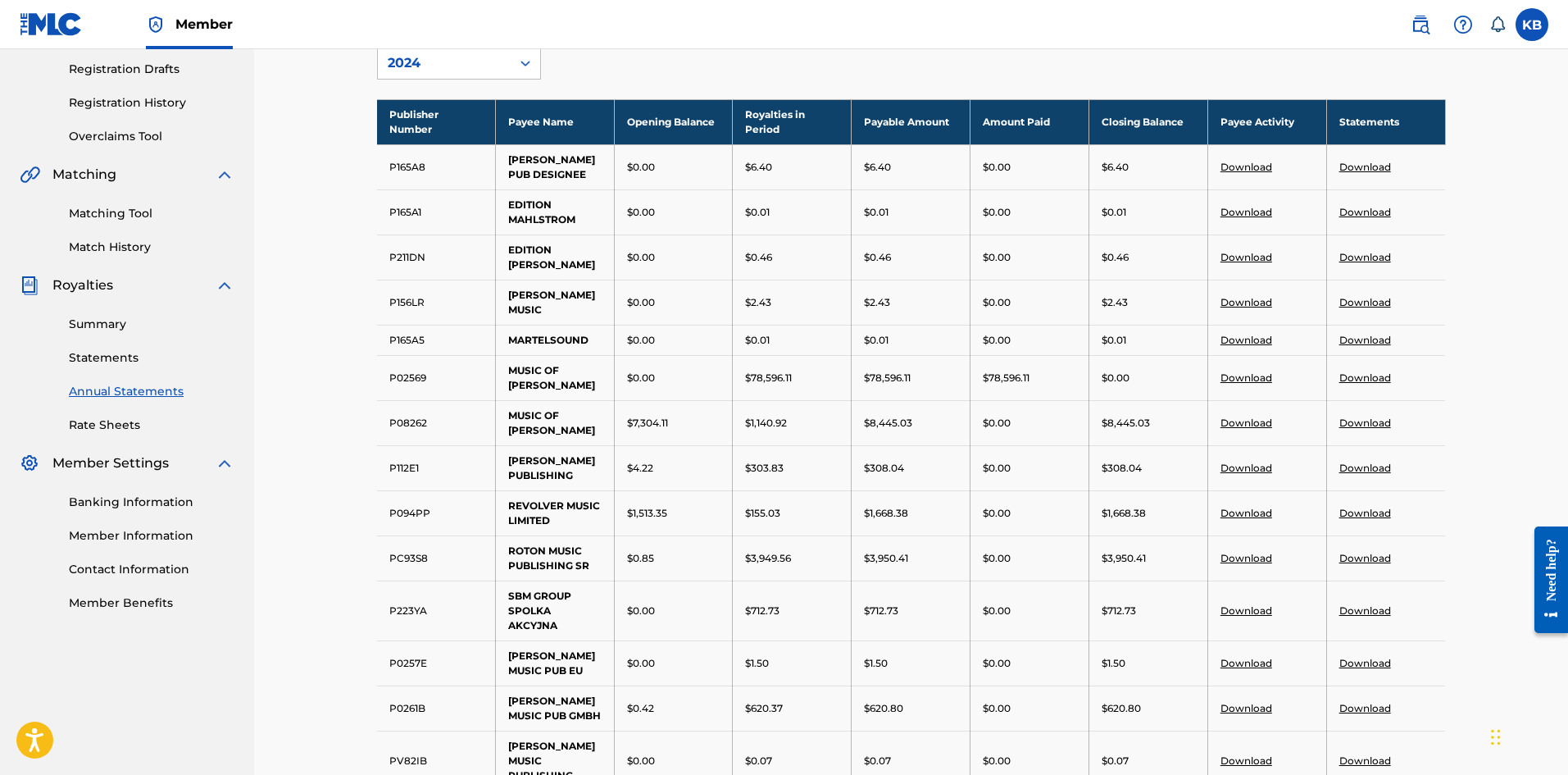
click at [528, 53] on div at bounding box center [525, 63] width 30 height 30
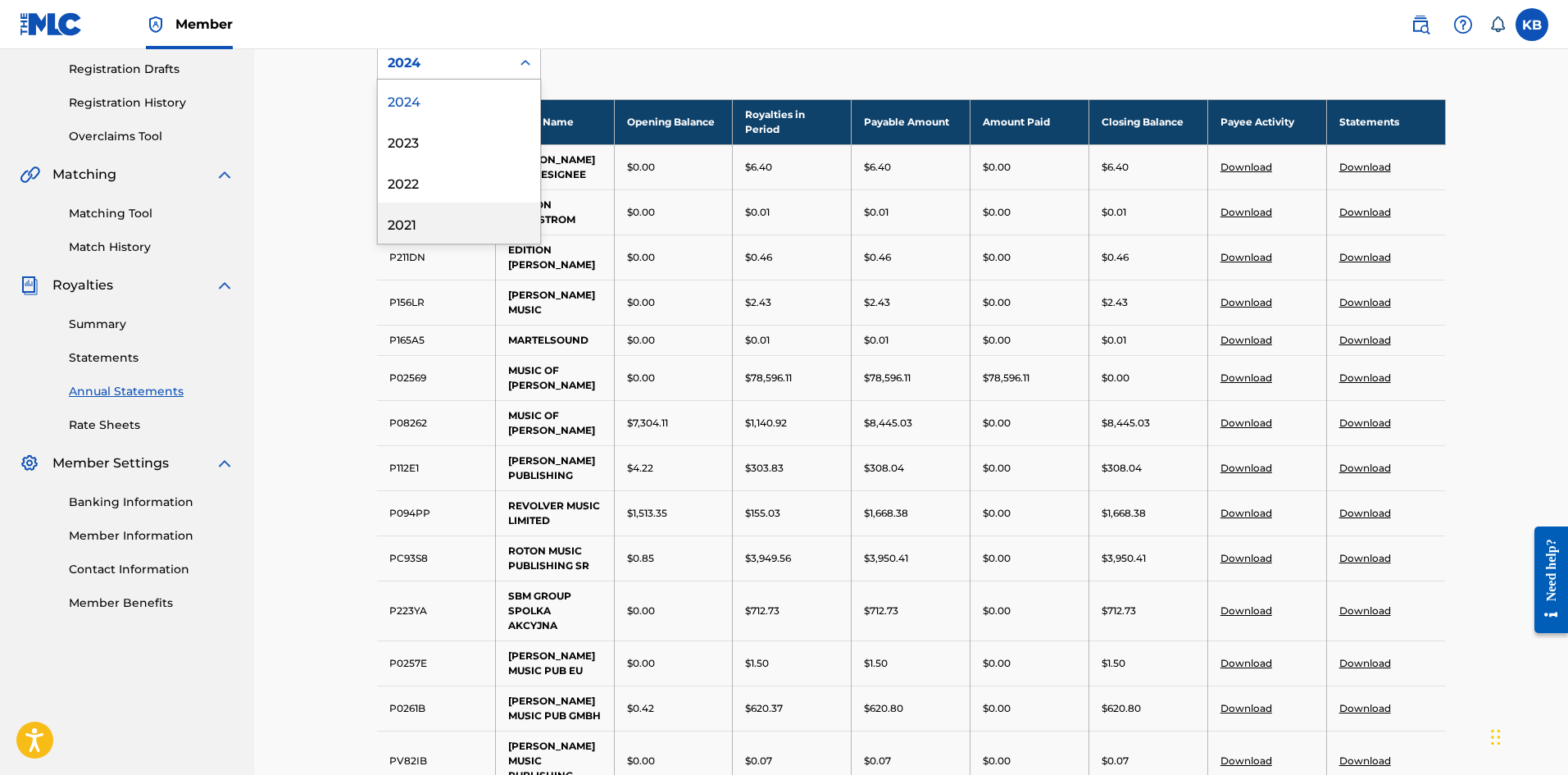
click at [406, 222] on div "2021" at bounding box center [459, 223] width 162 height 41
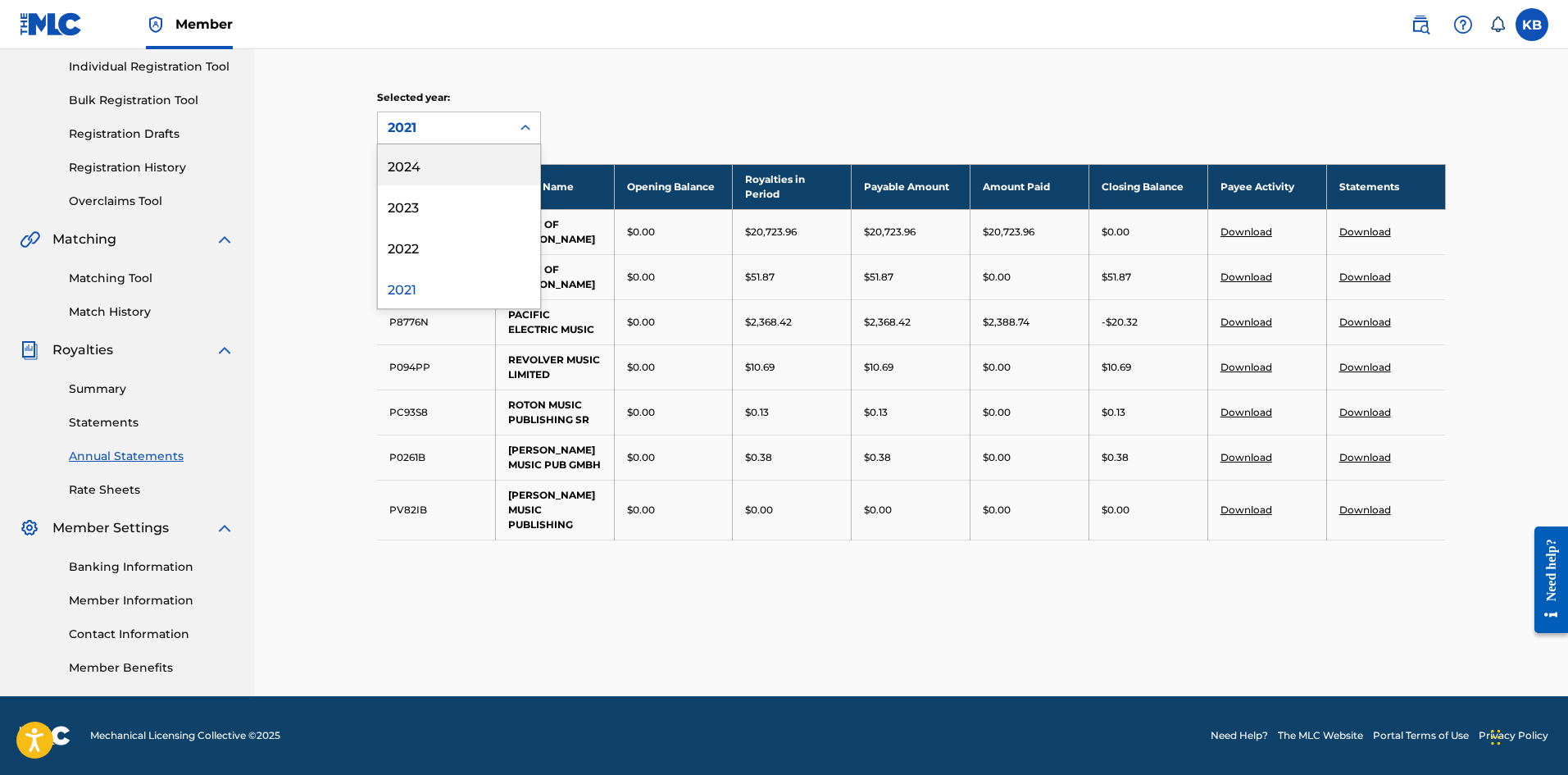
click at [522, 129] on icon at bounding box center [525, 128] width 16 height 16
click at [407, 234] on div "2022" at bounding box center [459, 247] width 162 height 41
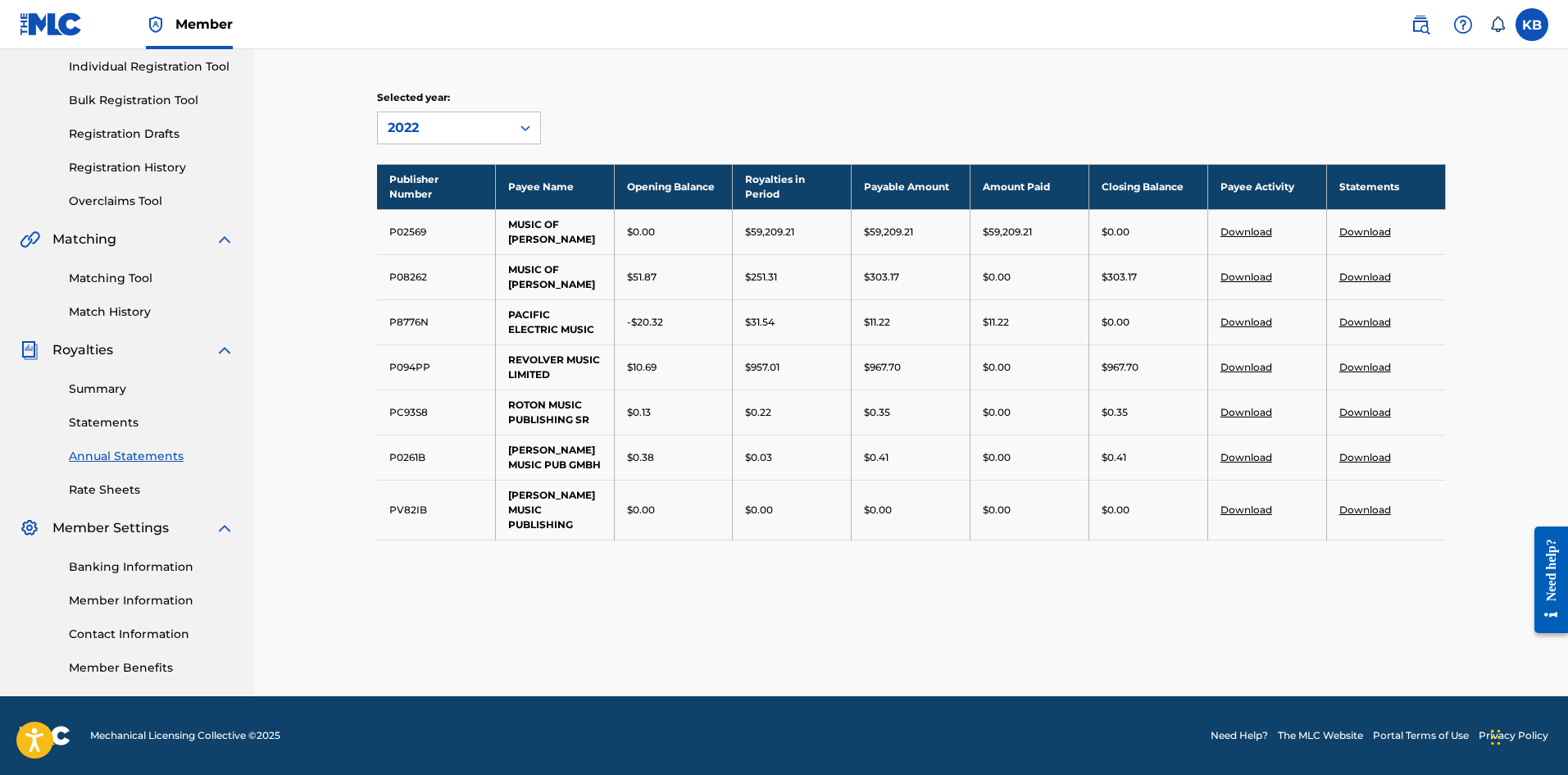
click at [526, 124] on icon at bounding box center [525, 128] width 16 height 16
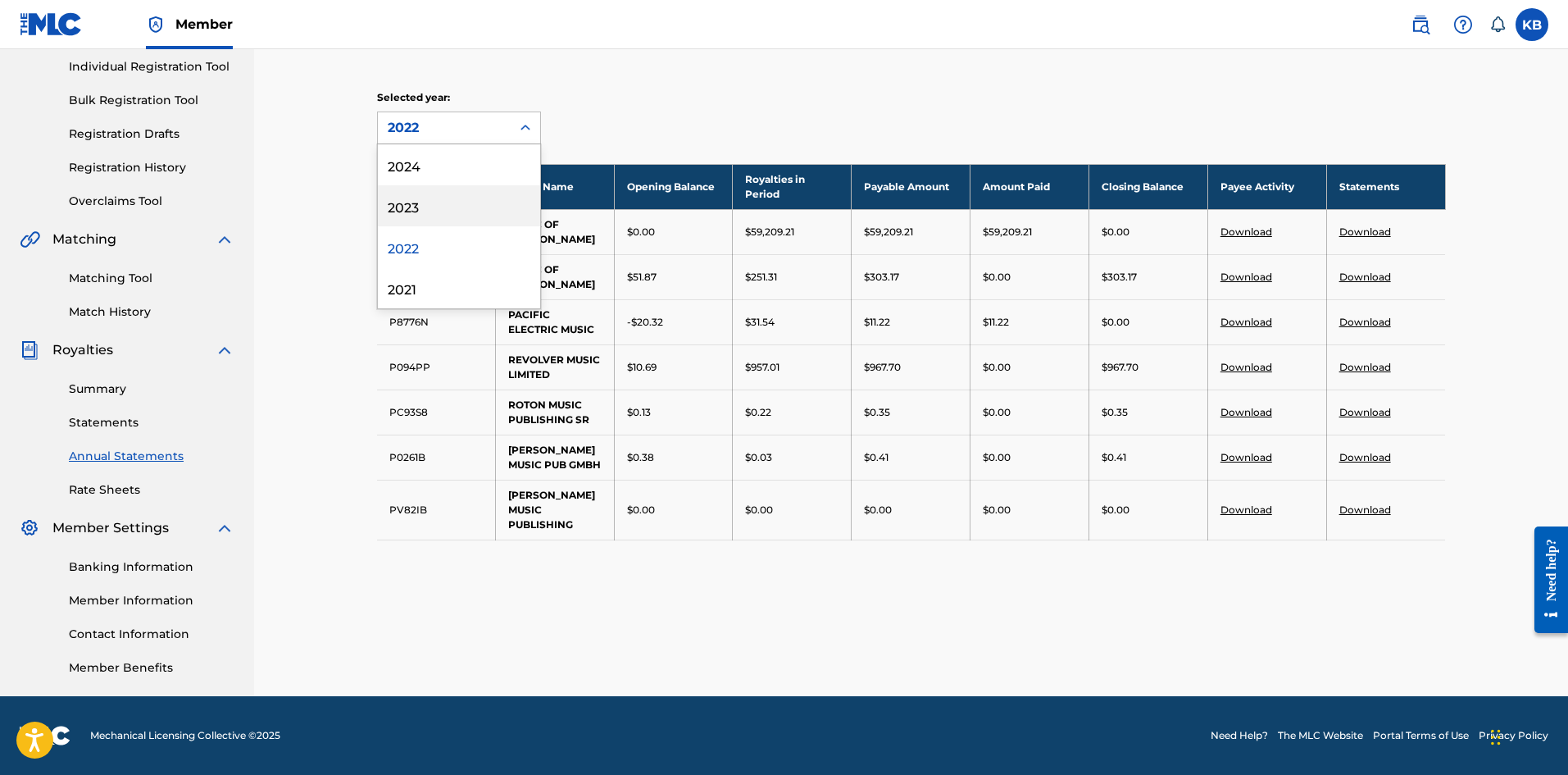
click at [434, 197] on div "2023" at bounding box center [459, 206] width 162 height 41
click at [517, 125] on icon at bounding box center [525, 128] width 16 height 16
click at [434, 159] on div "2024" at bounding box center [459, 165] width 162 height 41
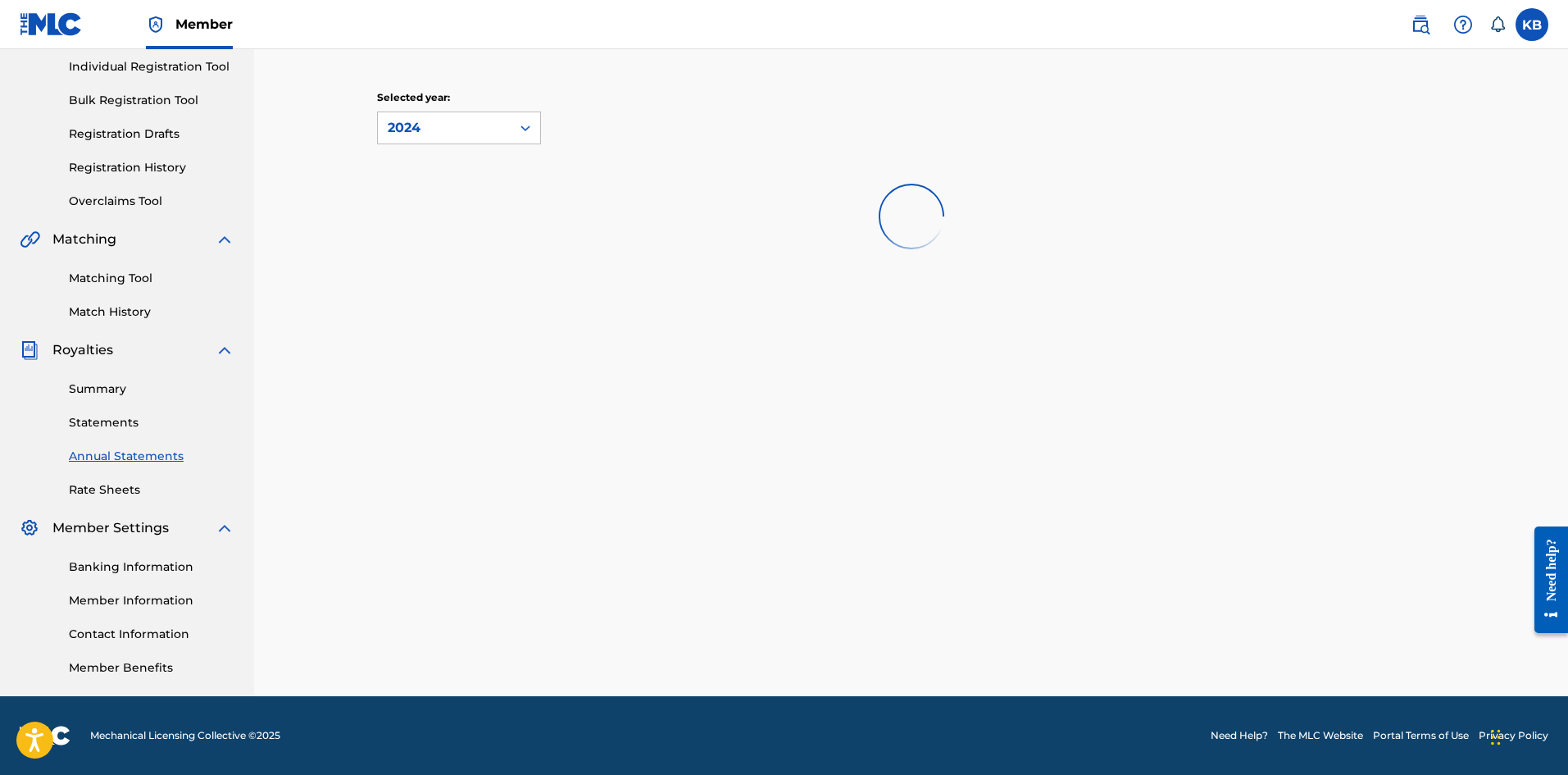
scroll to position [273, 0]
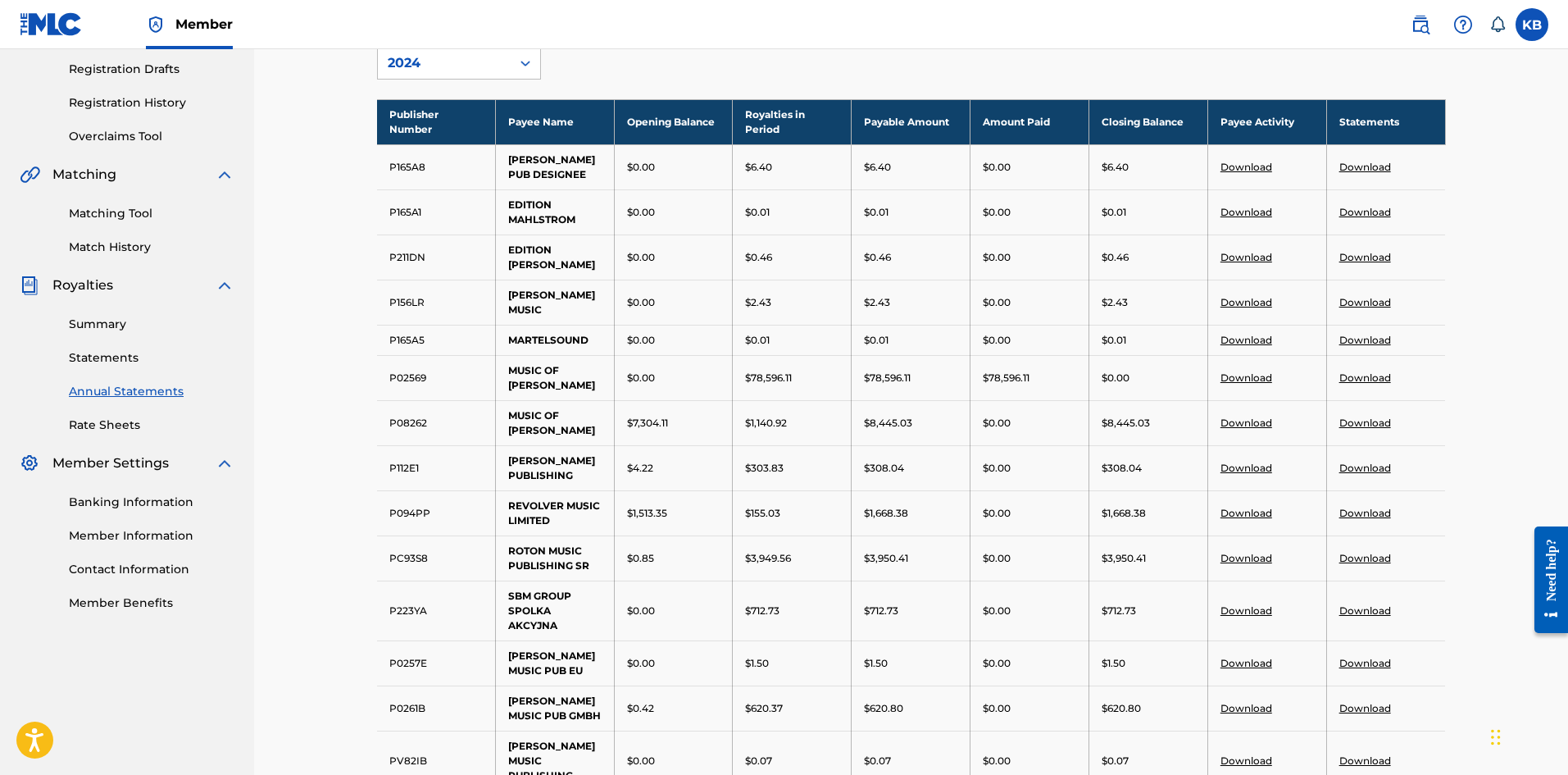
click at [532, 68] on icon at bounding box center [525, 63] width 16 height 16
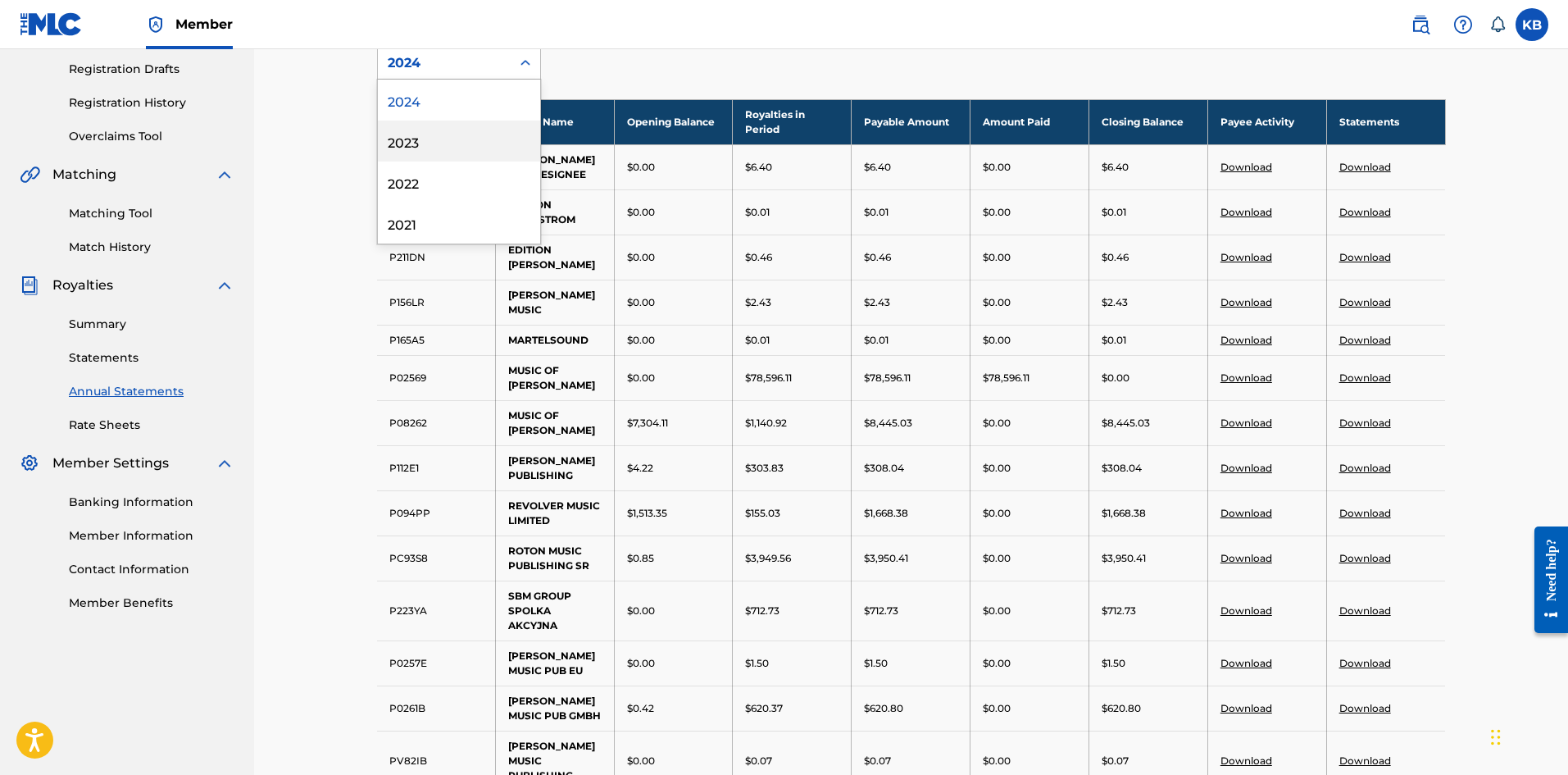
click at [427, 132] on div "2023" at bounding box center [459, 141] width 162 height 41
